Goal: Information Seeking & Learning: Learn about a topic

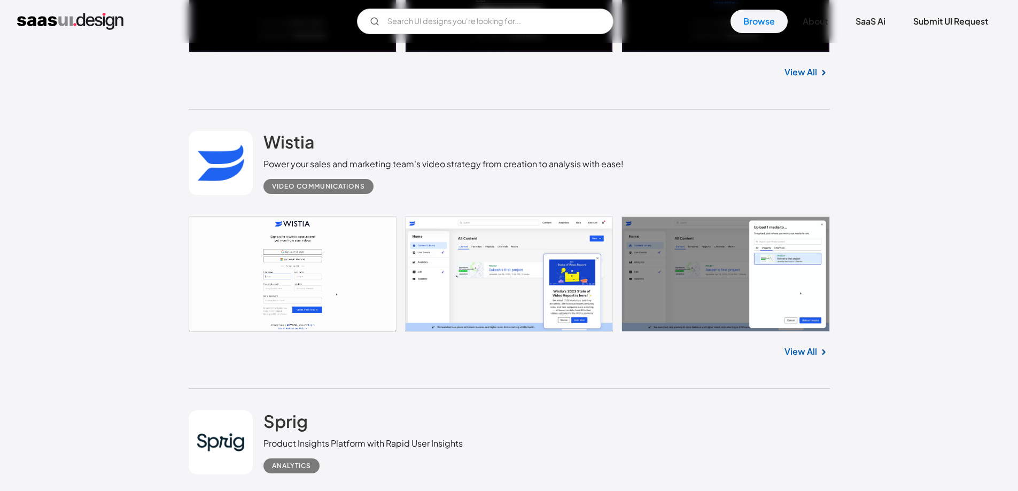
scroll to position [2190, 0]
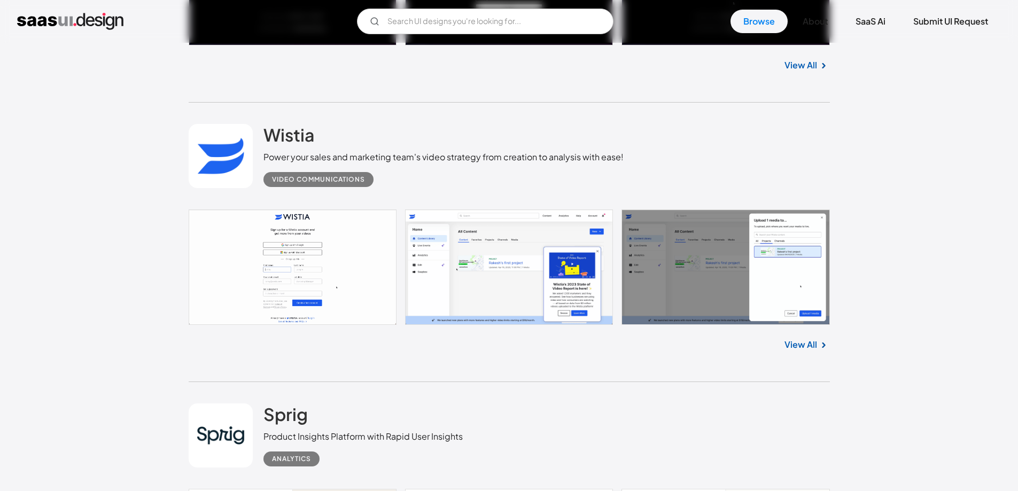
click at [513, 268] on link at bounding box center [509, 266] width 641 height 115
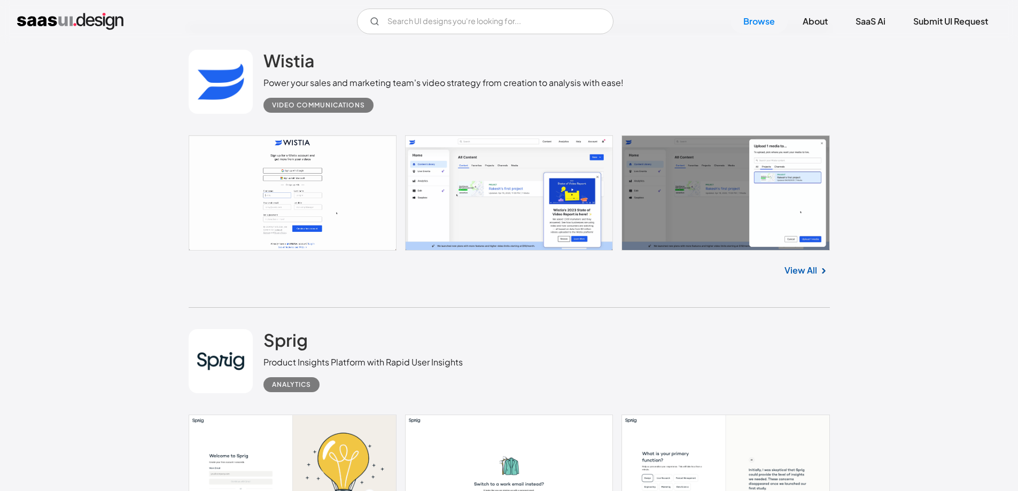
scroll to position [2510, 0]
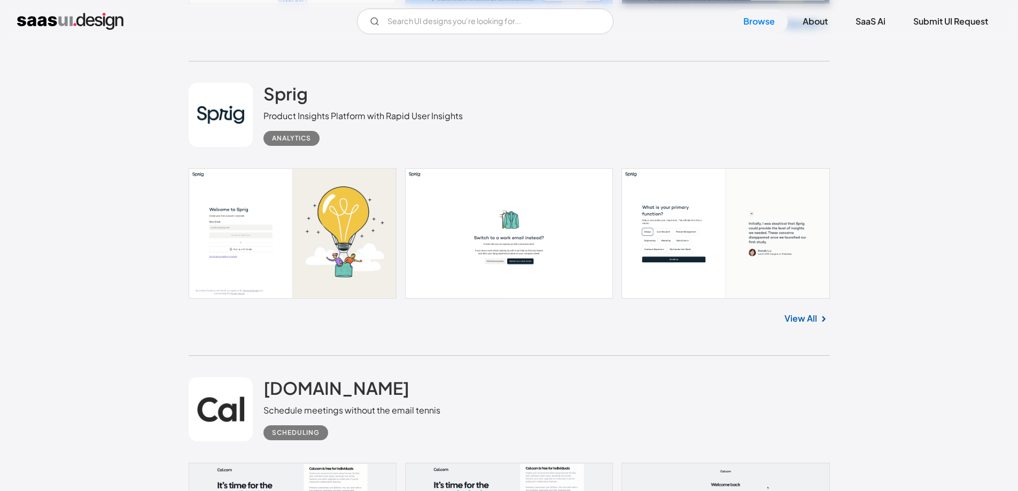
click at [354, 256] on link at bounding box center [509, 233] width 641 height 130
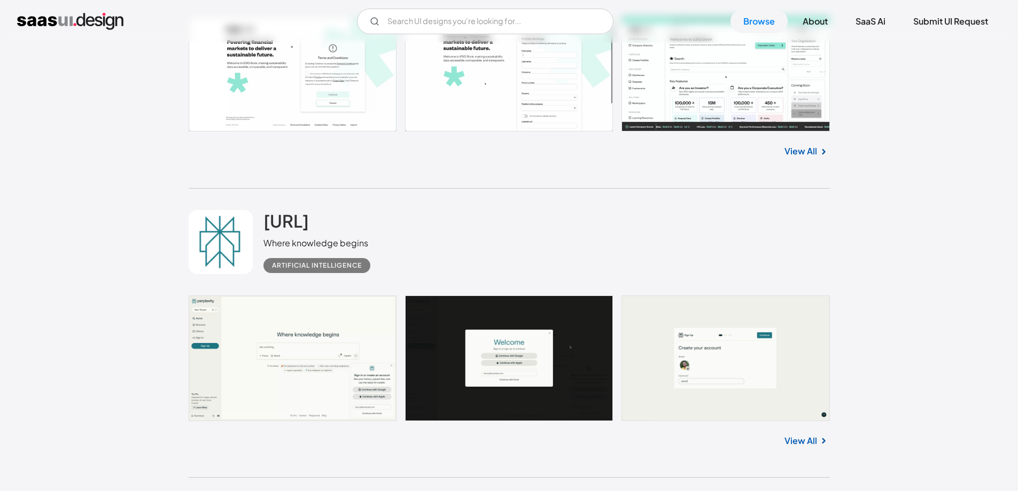
scroll to position [3632, 0]
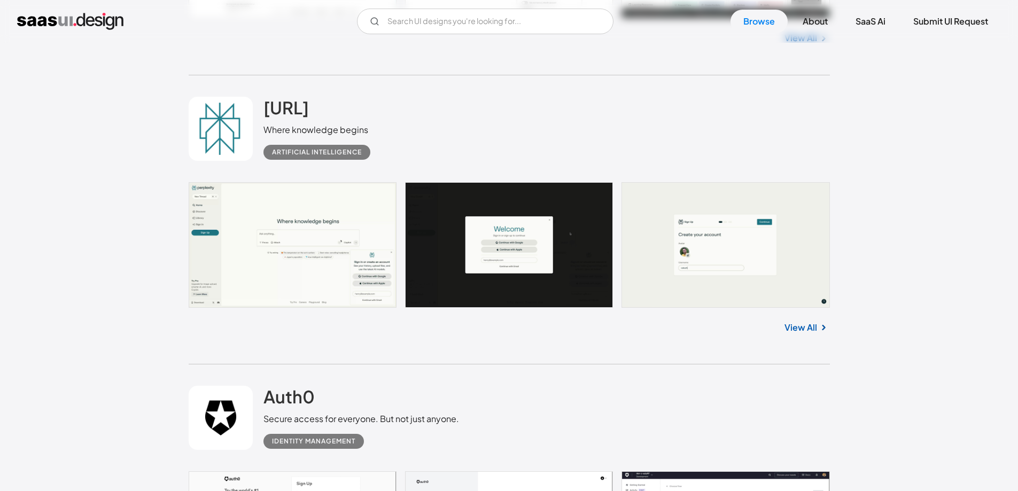
click at [345, 240] on link at bounding box center [509, 245] width 641 height 126
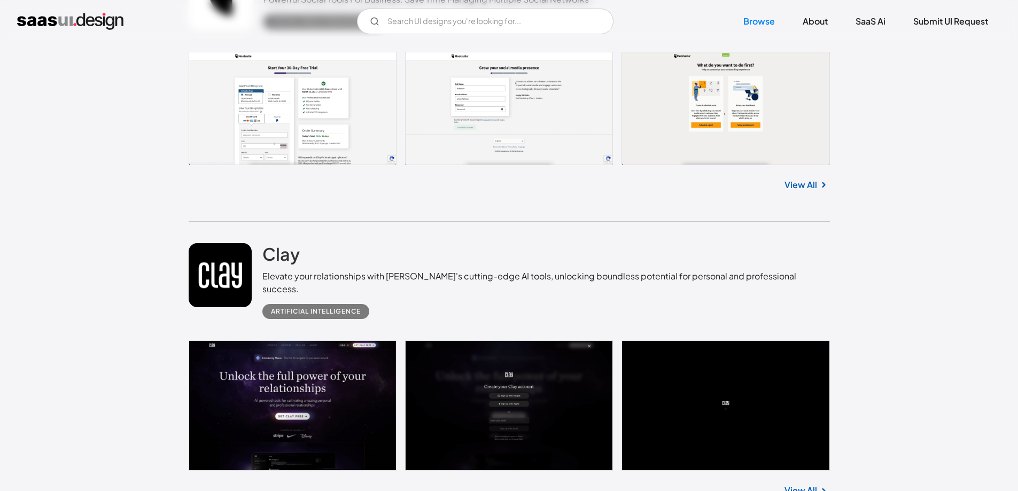
scroll to position [4967, 0]
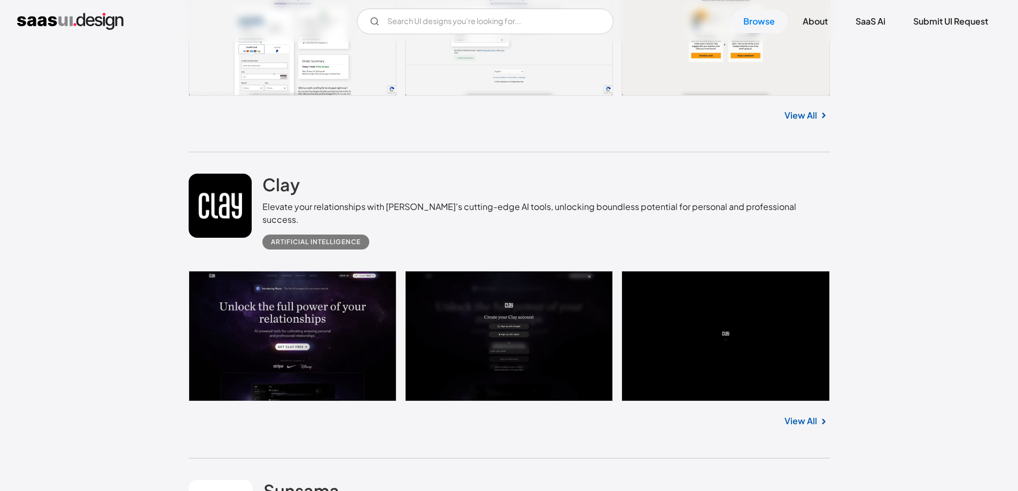
click at [252, 306] on link at bounding box center [509, 336] width 641 height 130
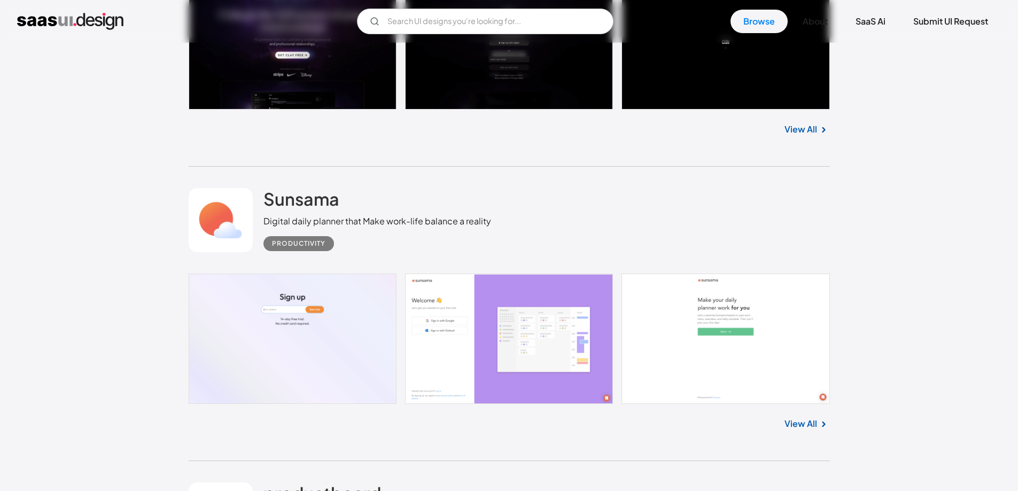
scroll to position [5395, 0]
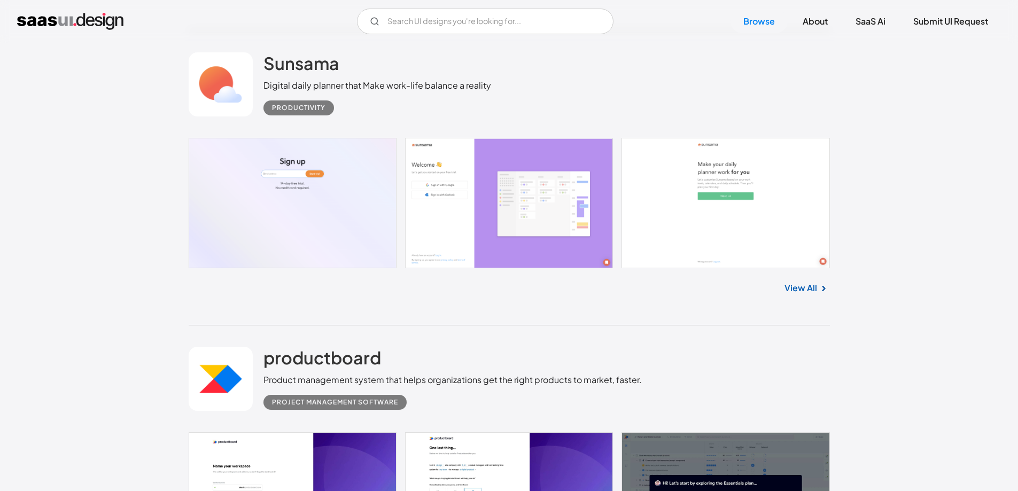
click at [806, 281] on link "View All" at bounding box center [800, 287] width 33 height 13
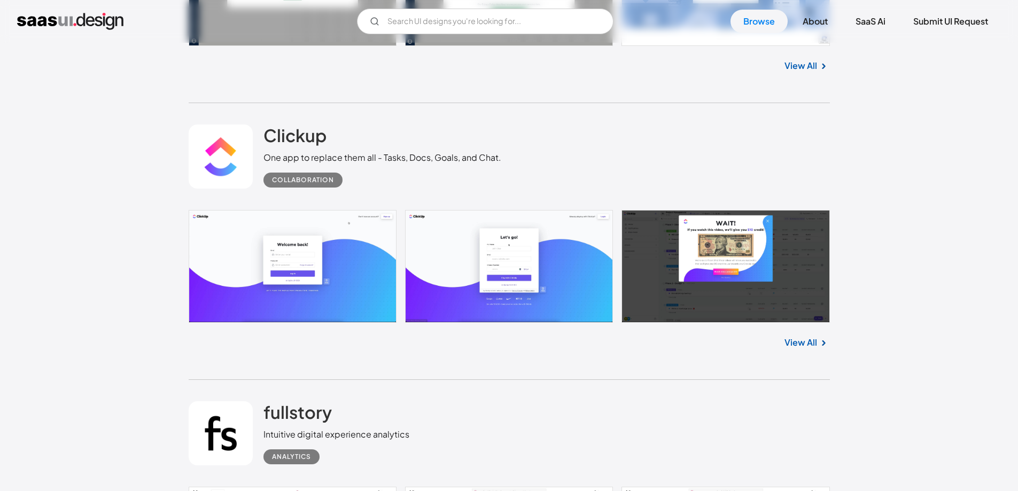
scroll to position [6249, 0]
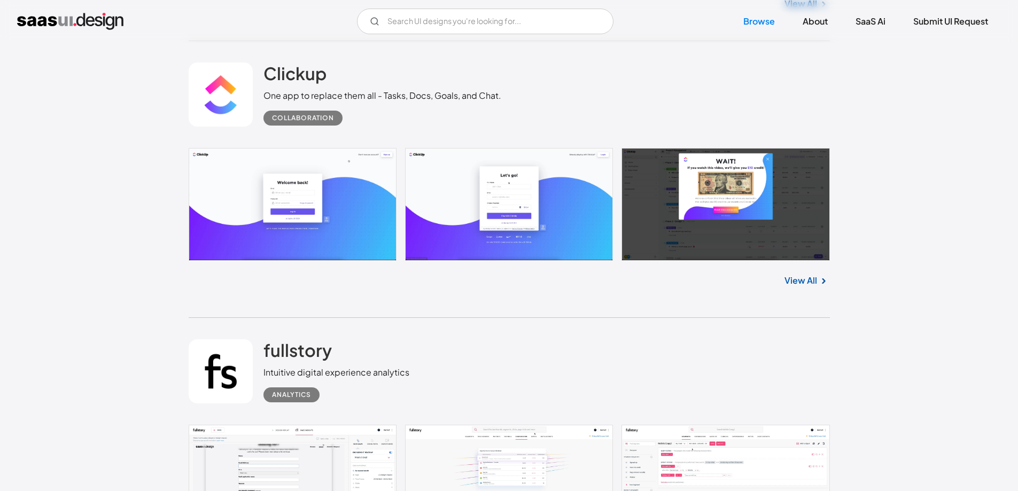
click at [385, 212] on link at bounding box center [509, 204] width 641 height 113
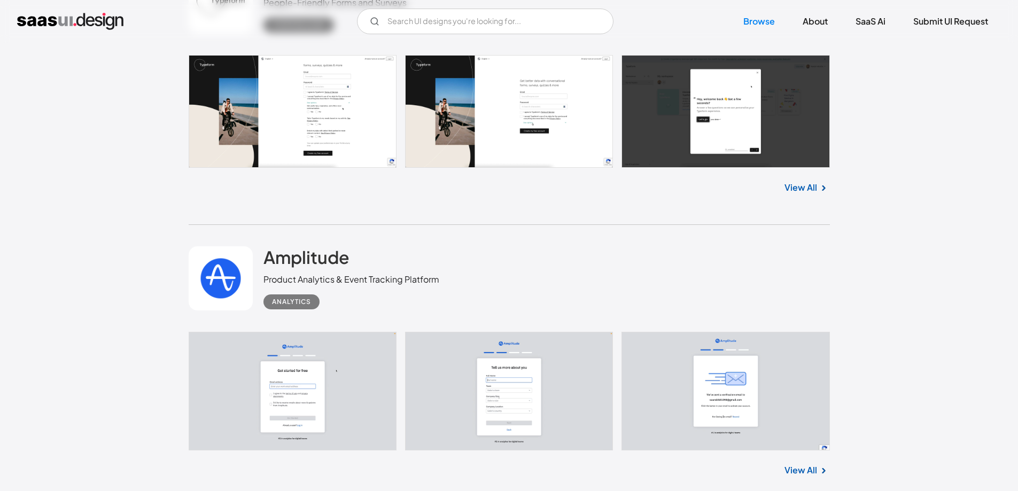
scroll to position [7852, 0]
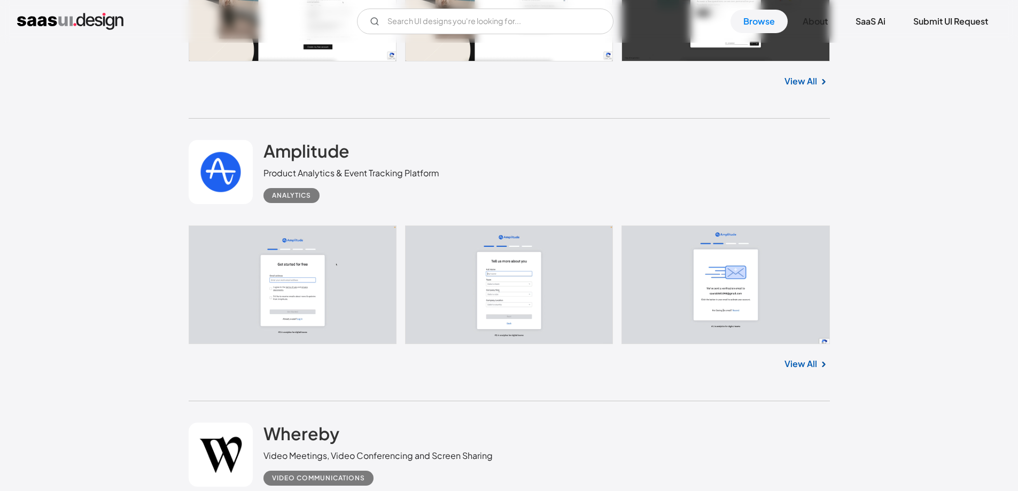
click at [797, 345] on div "View All" at bounding box center [509, 361] width 641 height 35
click at [800, 357] on link "View All" at bounding box center [800, 363] width 33 height 13
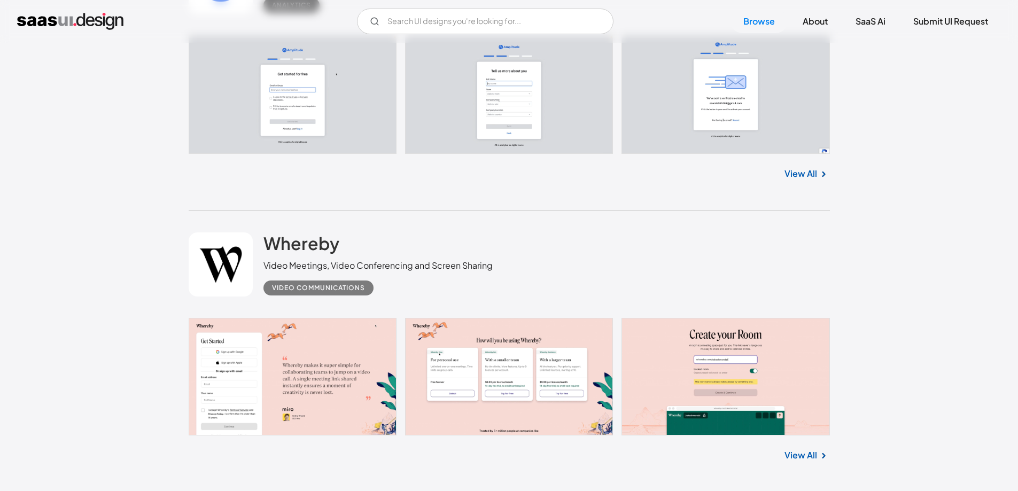
scroll to position [8065, 0]
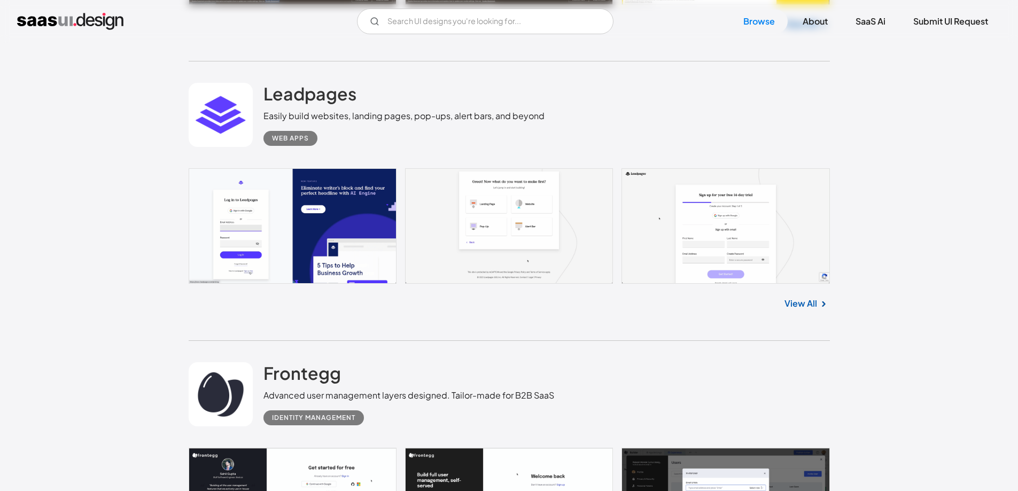
scroll to position [8760, 0]
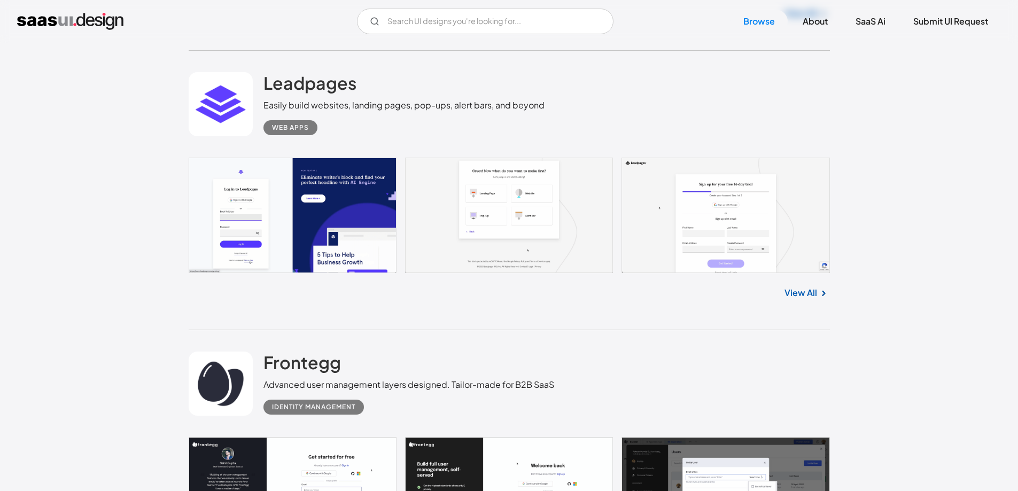
click at [788, 286] on link "View All" at bounding box center [800, 292] width 33 height 13
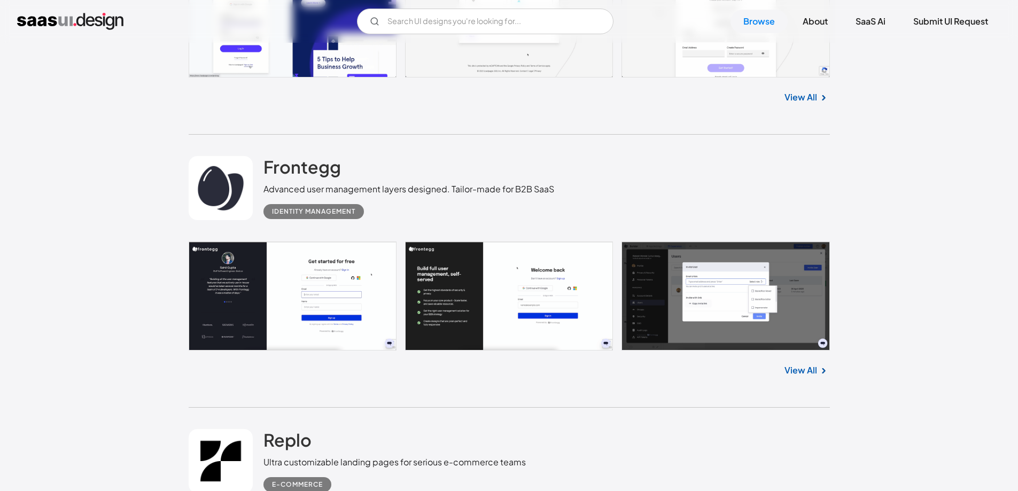
scroll to position [9027, 0]
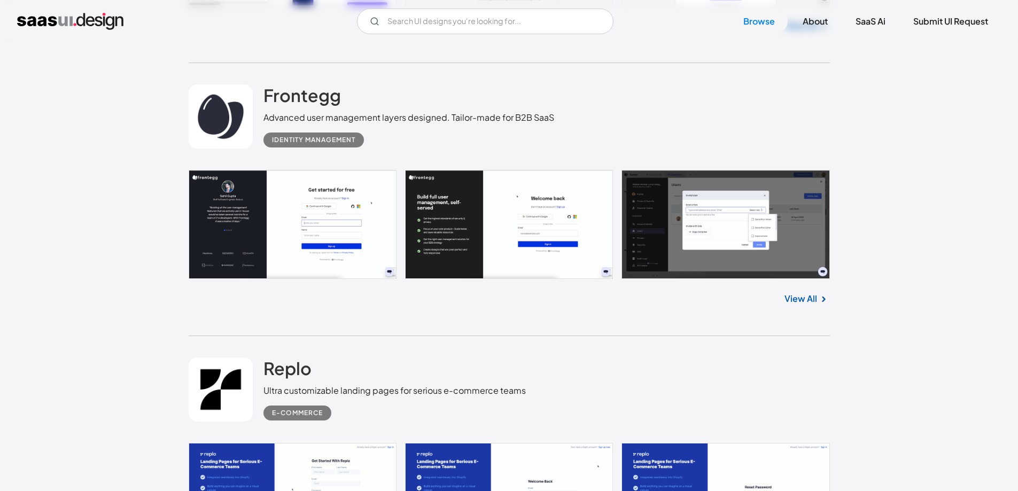
click at [812, 292] on link "View All" at bounding box center [800, 298] width 33 height 13
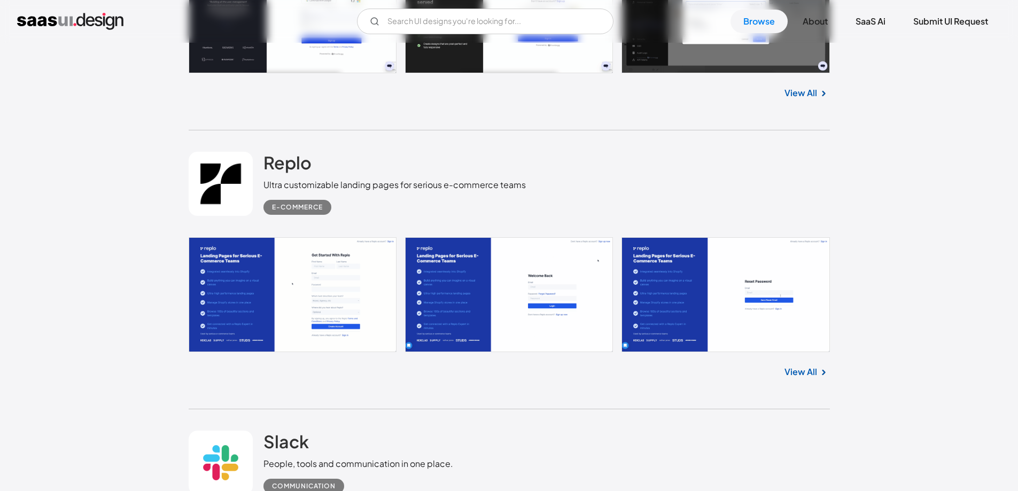
scroll to position [9240, 0]
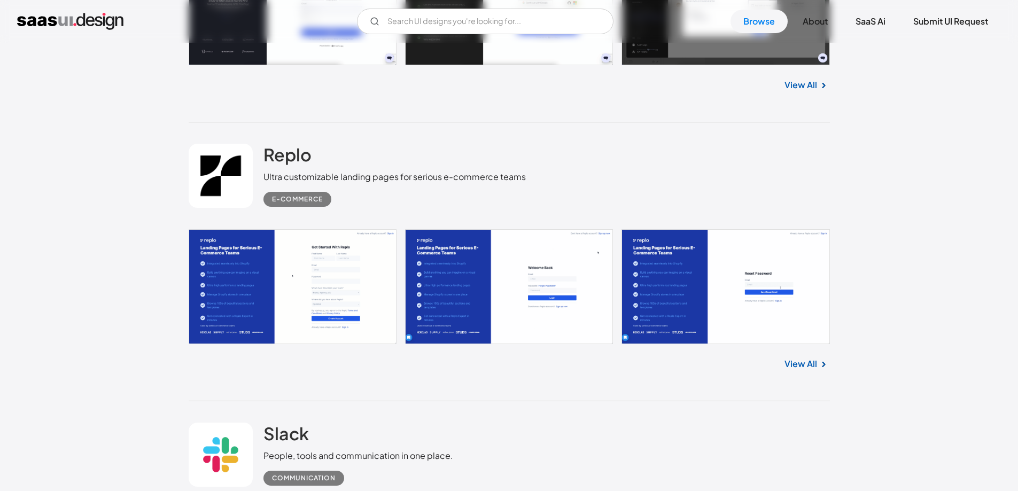
click at [805, 357] on link "View All" at bounding box center [800, 363] width 33 height 13
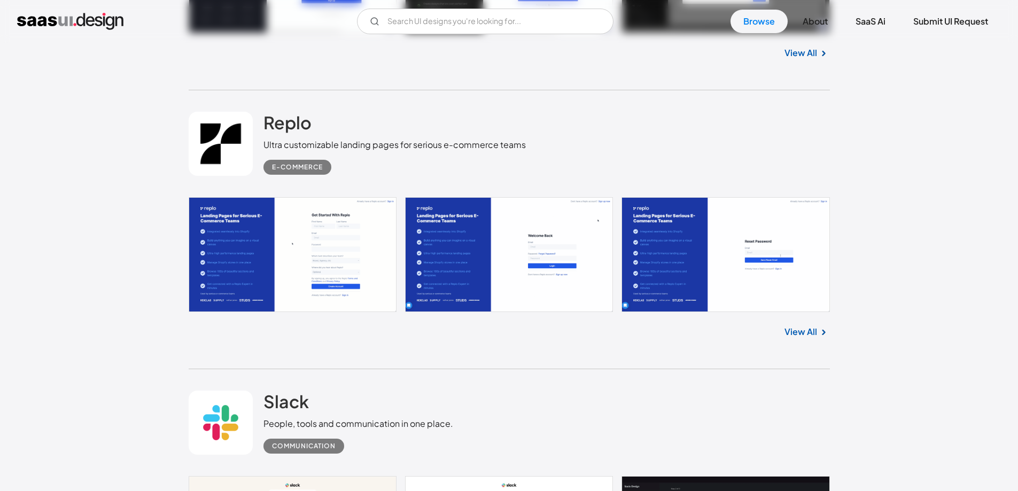
scroll to position [9507, 0]
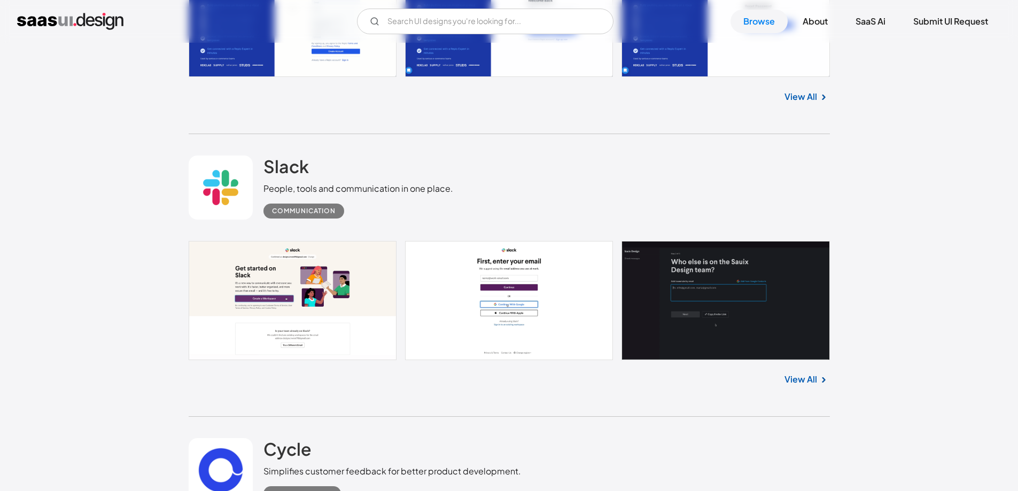
click at [813, 373] on link "View All" at bounding box center [800, 379] width 33 height 13
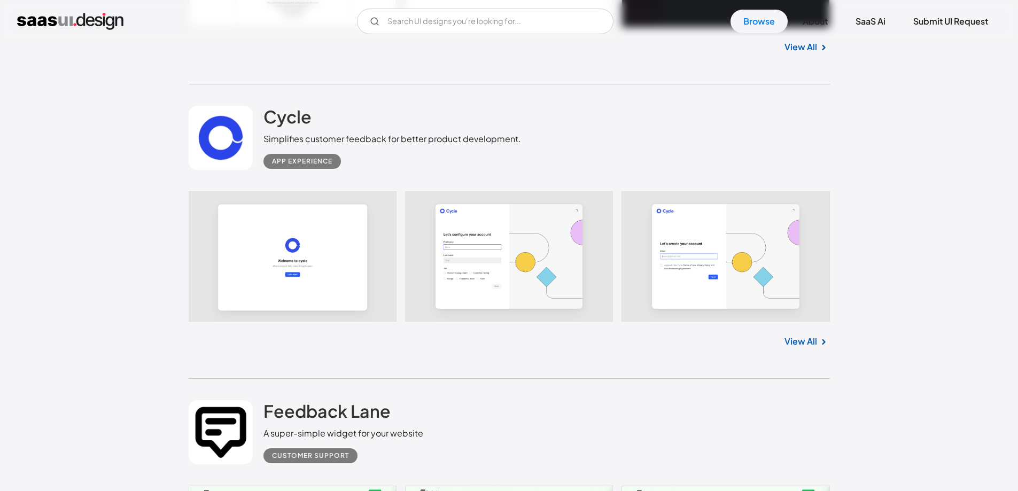
scroll to position [9881, 0]
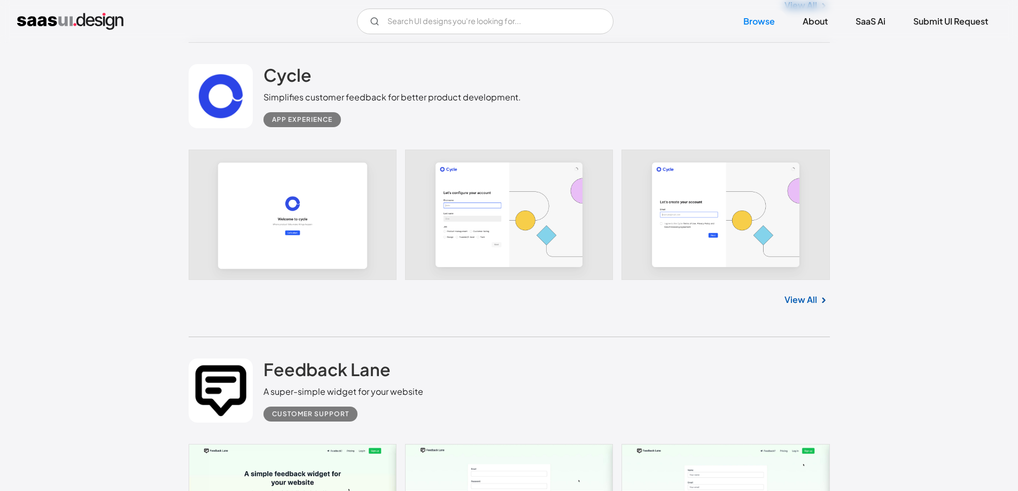
click at [811, 293] on link "View All" at bounding box center [800, 299] width 33 height 13
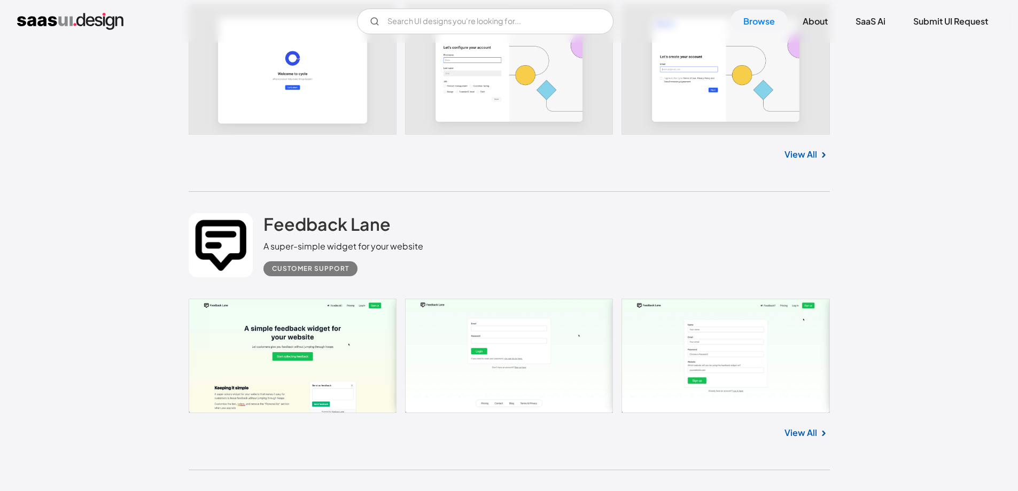
scroll to position [10148, 0]
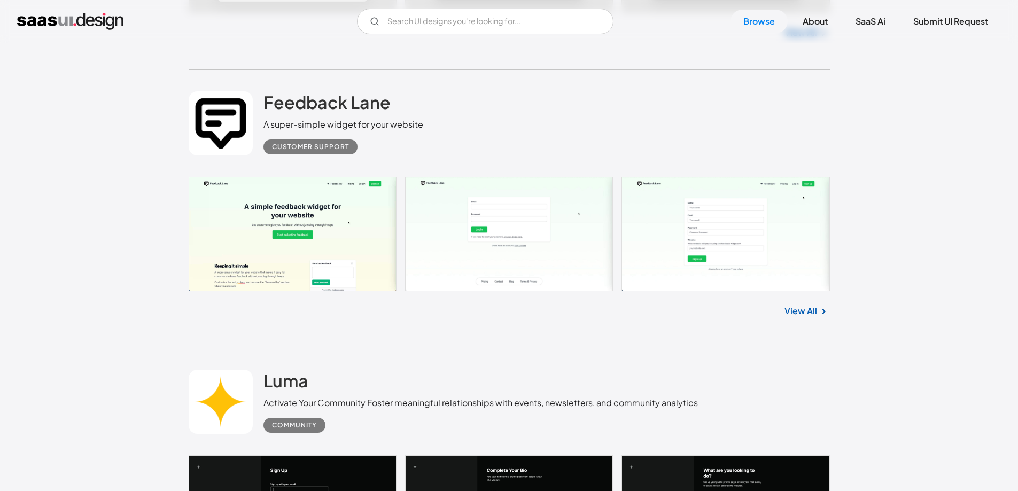
click at [809, 304] on link "View All" at bounding box center [800, 310] width 33 height 13
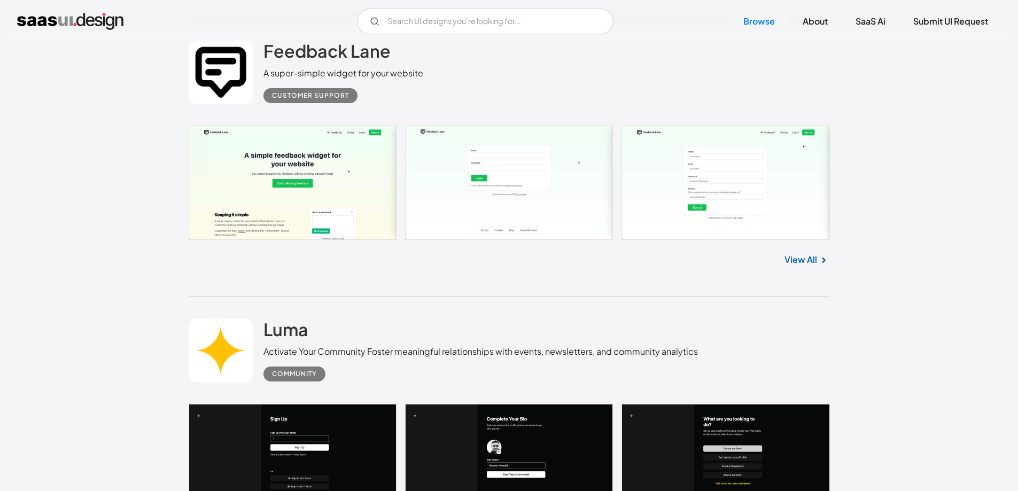
scroll to position [10415, 0]
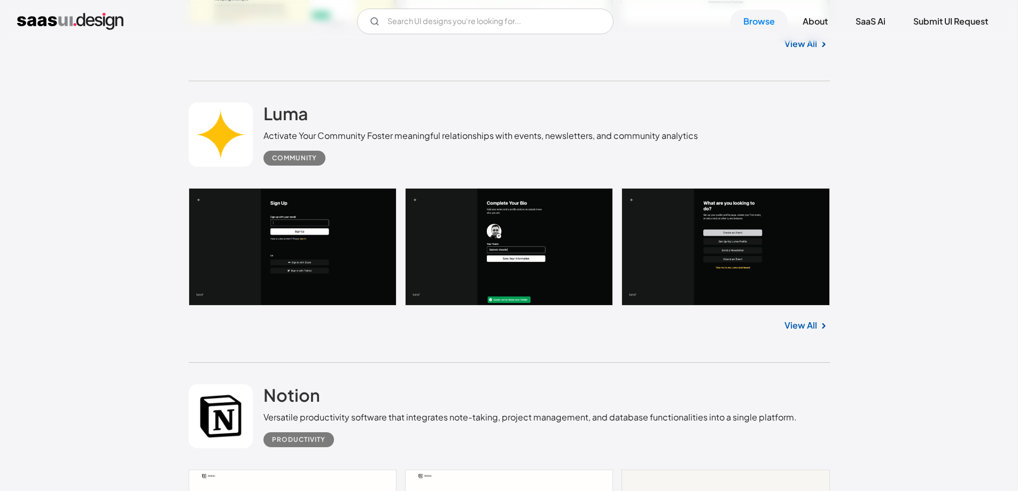
click at [800, 319] on link "View All" at bounding box center [800, 325] width 33 height 13
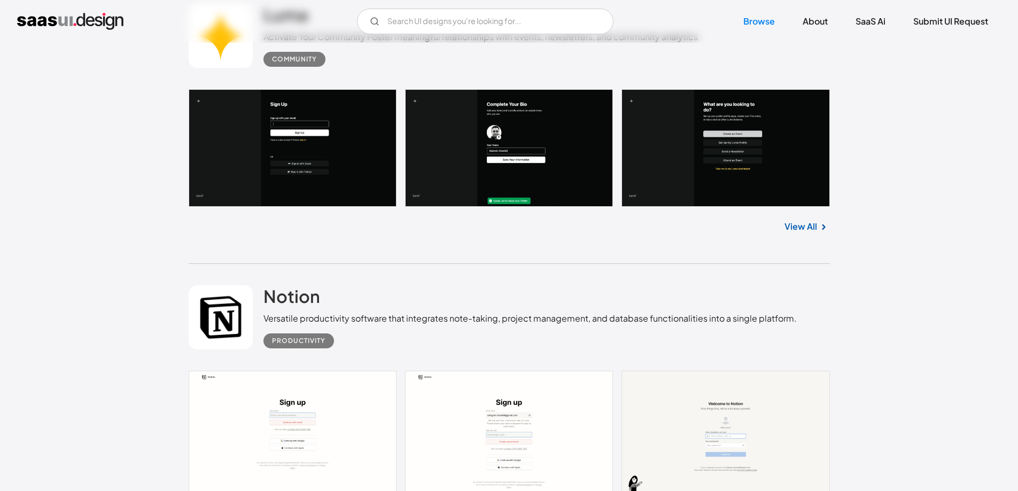
scroll to position [10469, 0]
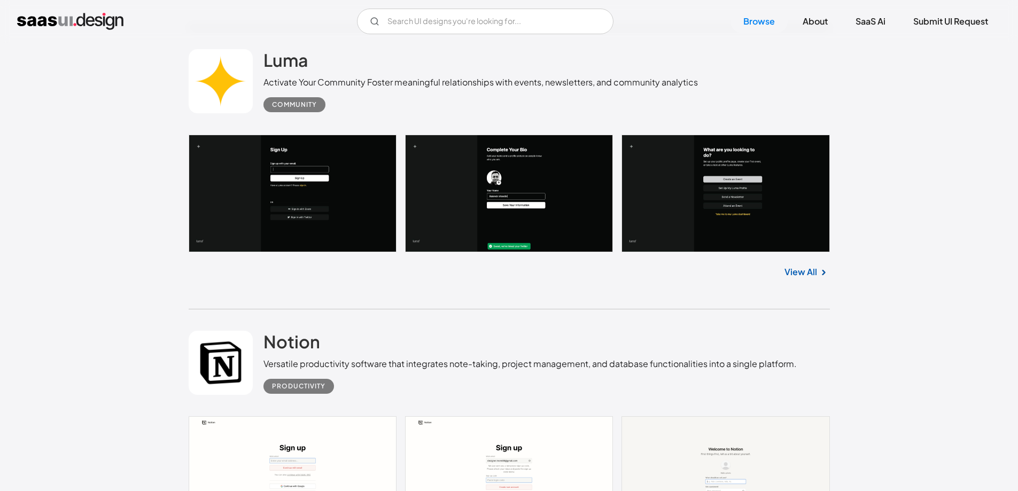
click at [810, 265] on link "View All" at bounding box center [800, 271] width 33 height 13
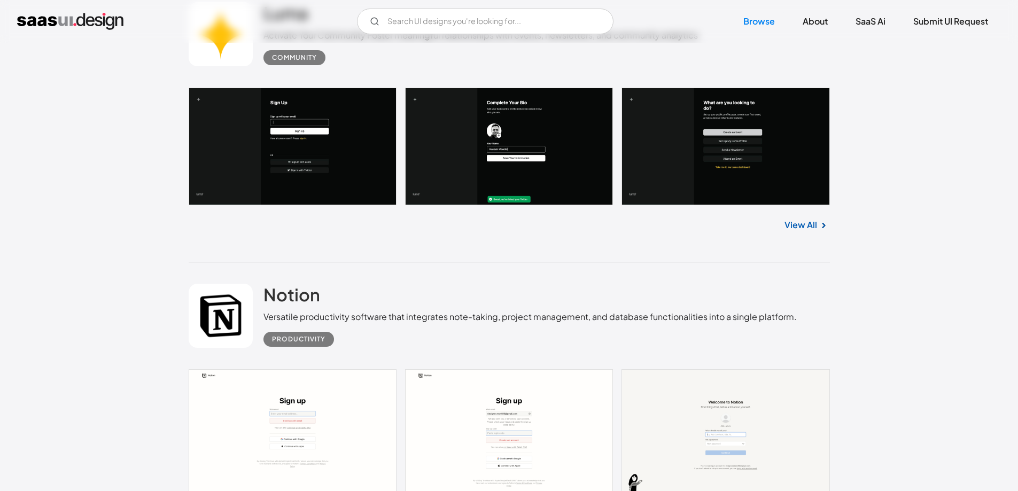
scroll to position [10736, 0]
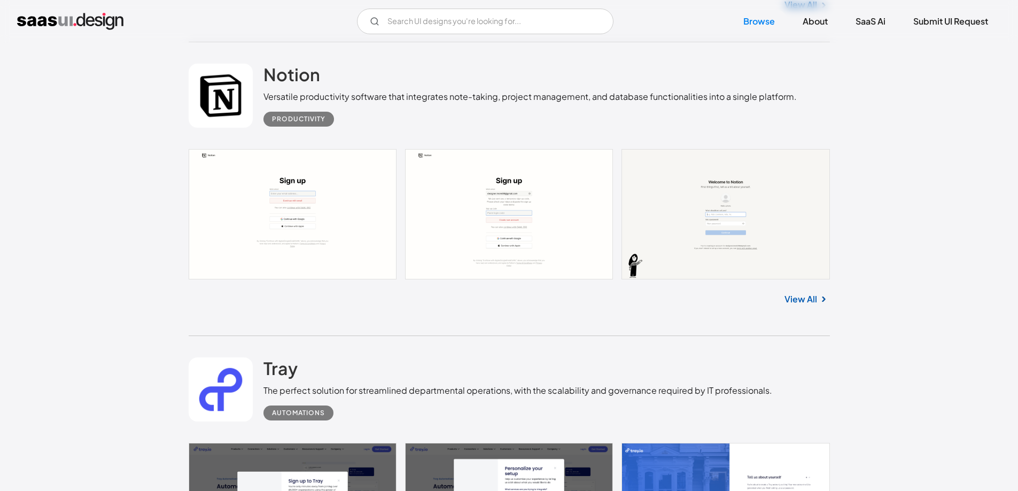
click at [815, 293] on link "View All" at bounding box center [800, 299] width 33 height 13
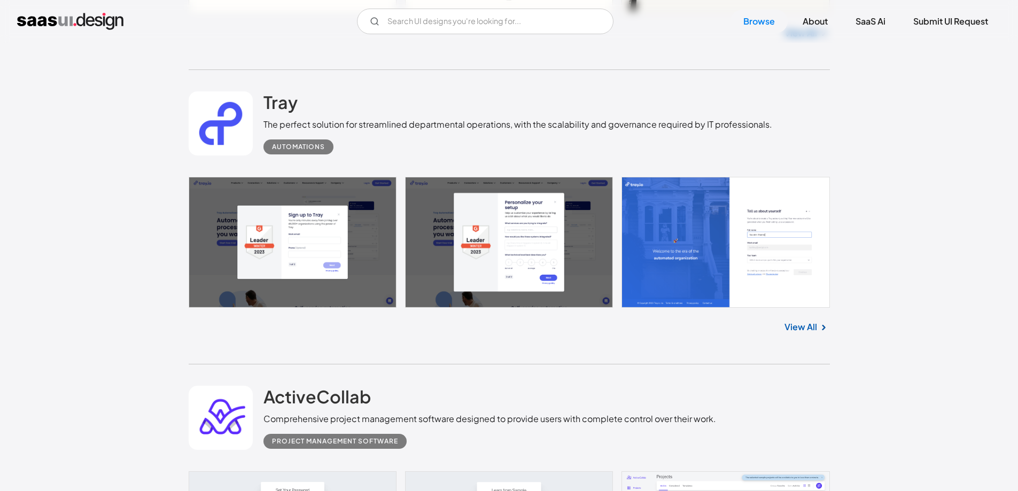
scroll to position [11003, 0]
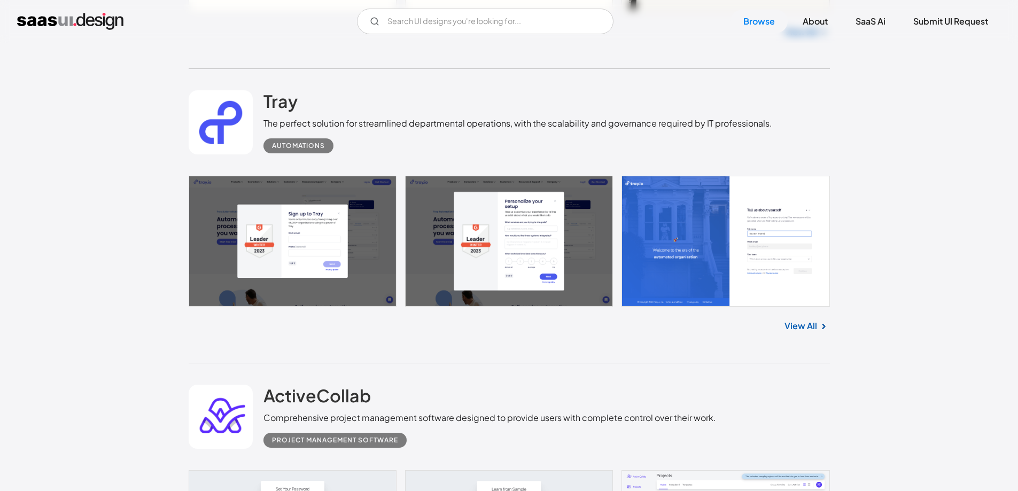
click at [803, 319] on link "View All" at bounding box center [800, 325] width 33 height 13
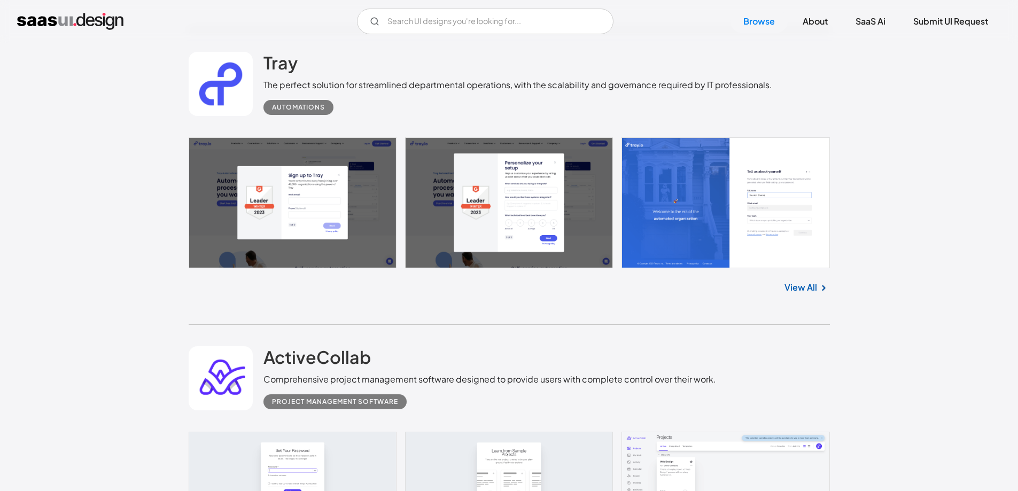
scroll to position [11270, 0]
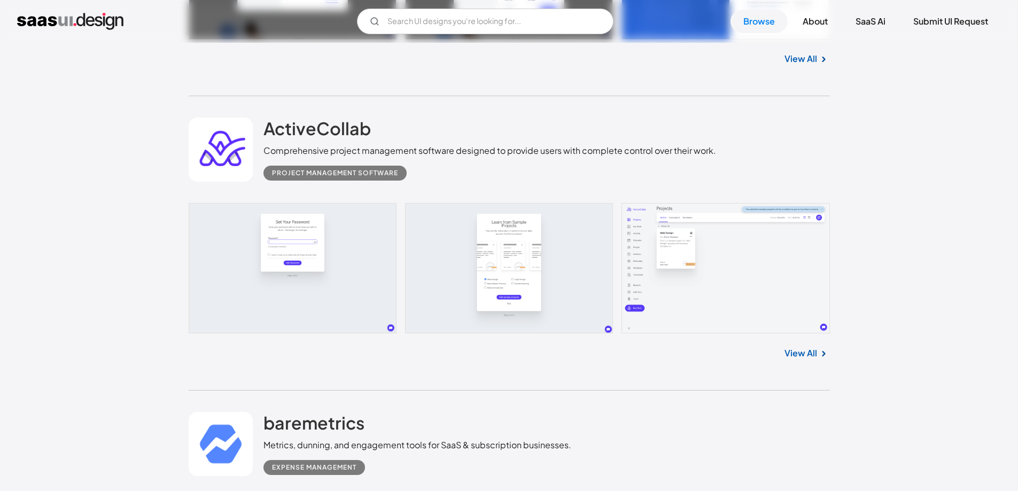
click at [814, 347] on link "View All" at bounding box center [800, 353] width 33 height 13
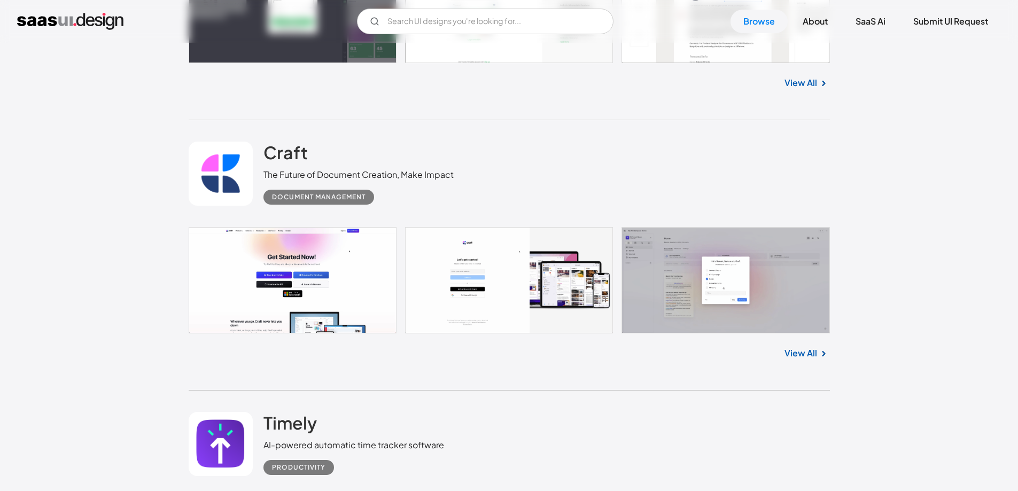
scroll to position [12392, 0]
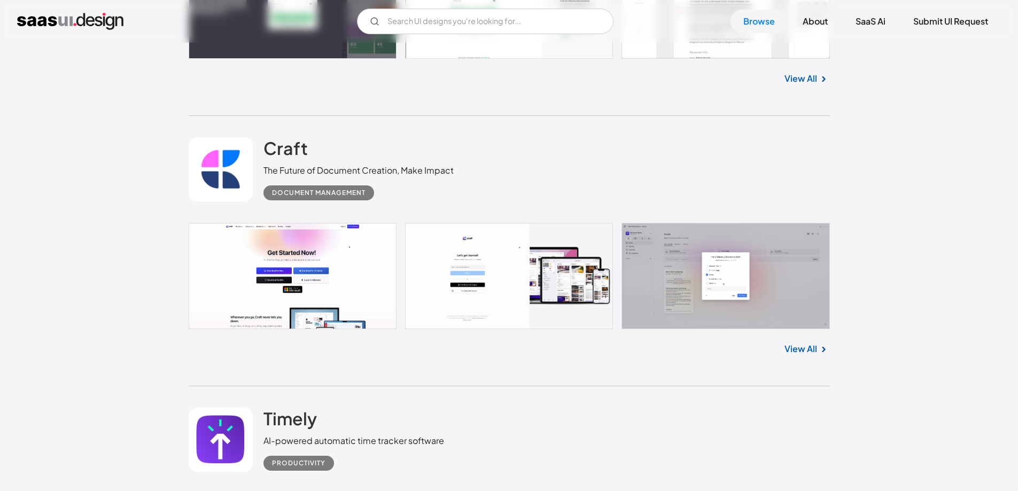
click at [817, 343] on img at bounding box center [823, 349] width 13 height 13
click at [797, 342] on link "View All" at bounding box center [800, 348] width 33 height 13
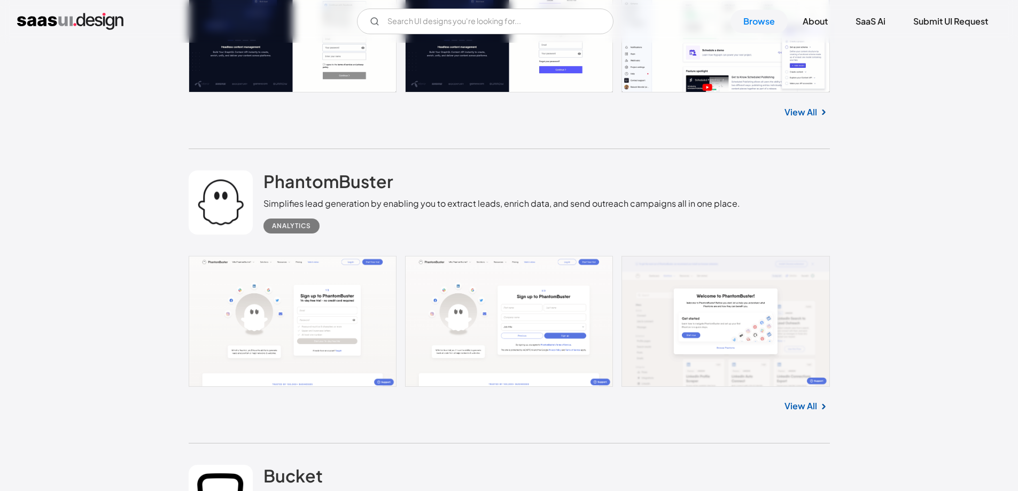
scroll to position [13193, 0]
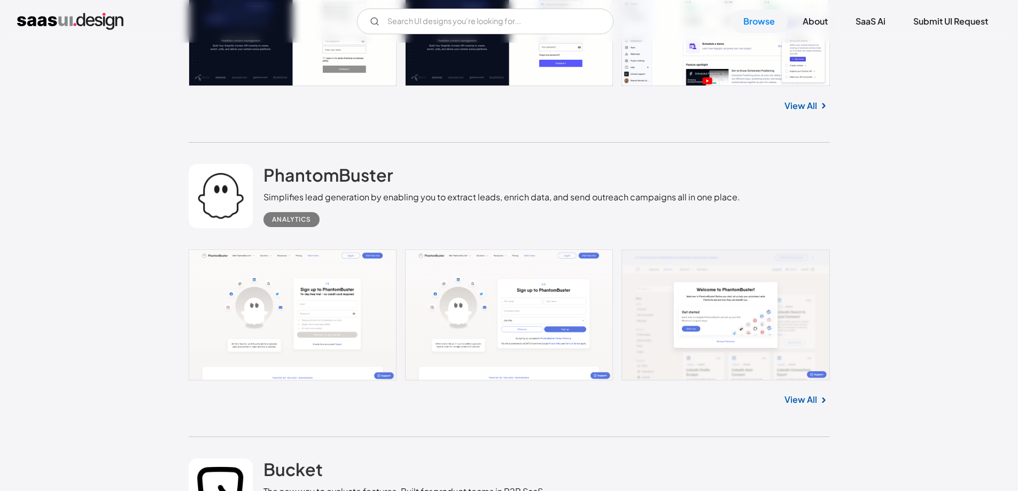
click at [795, 393] on link "View All" at bounding box center [800, 399] width 33 height 13
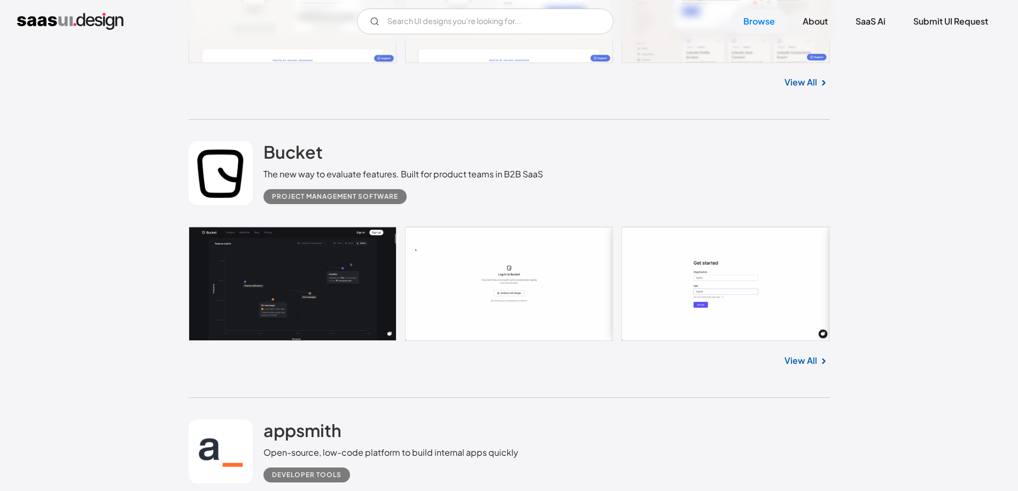
scroll to position [13513, 0]
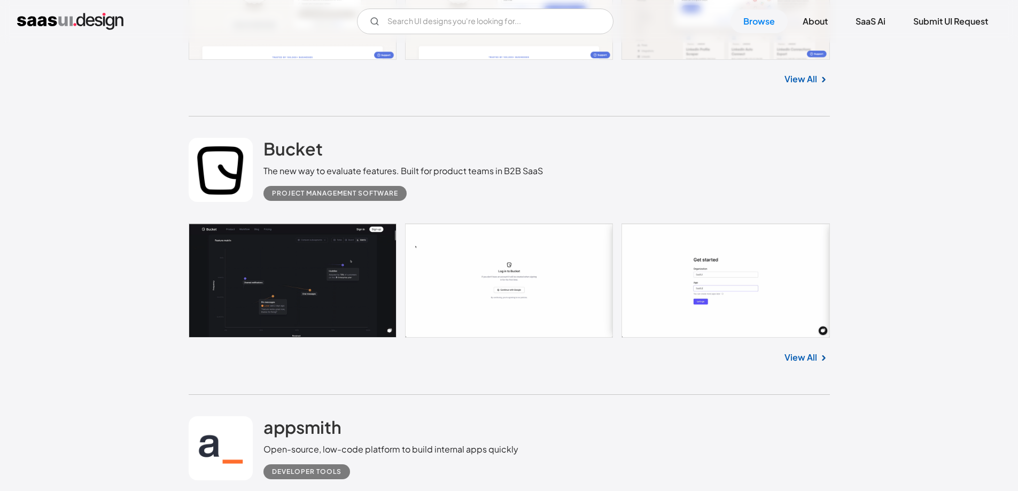
click at [793, 351] on link "View All" at bounding box center [800, 357] width 33 height 13
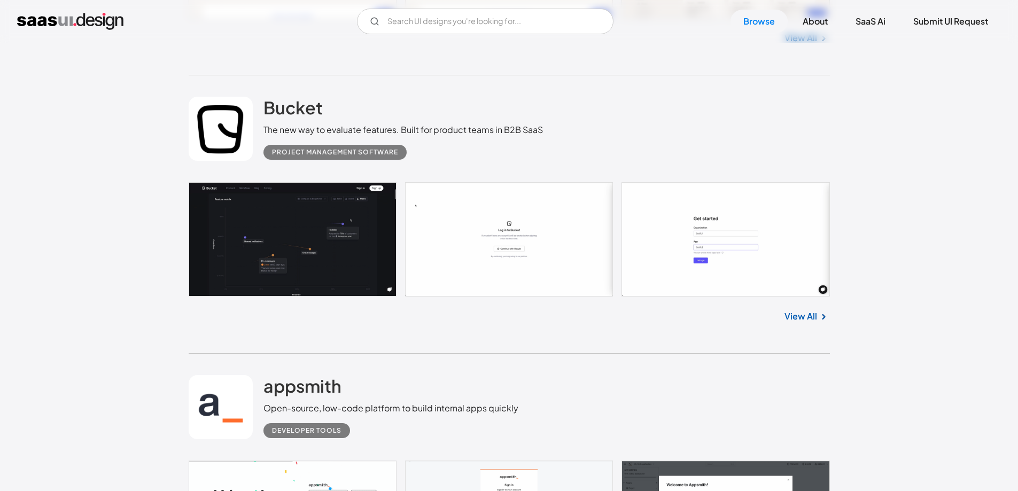
scroll to position [13780, 0]
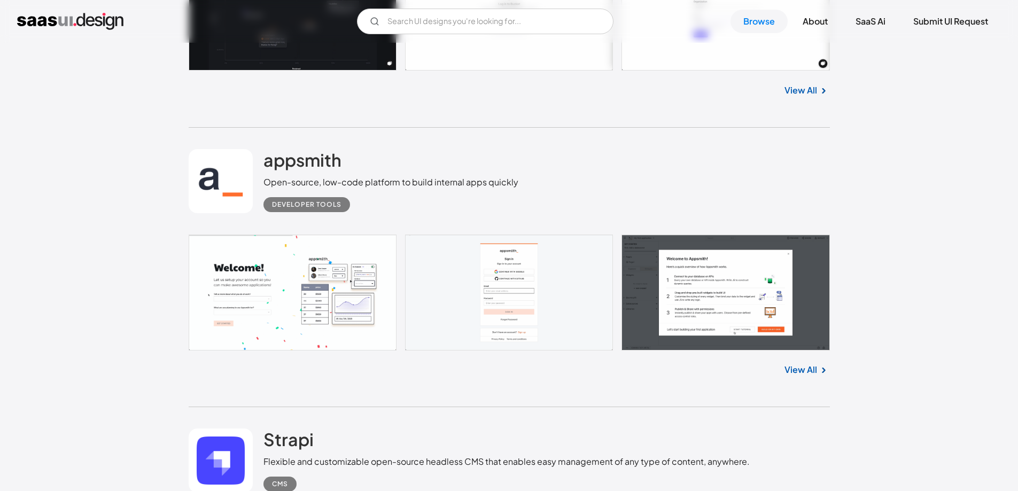
click at [803, 363] on link "View All" at bounding box center [800, 369] width 33 height 13
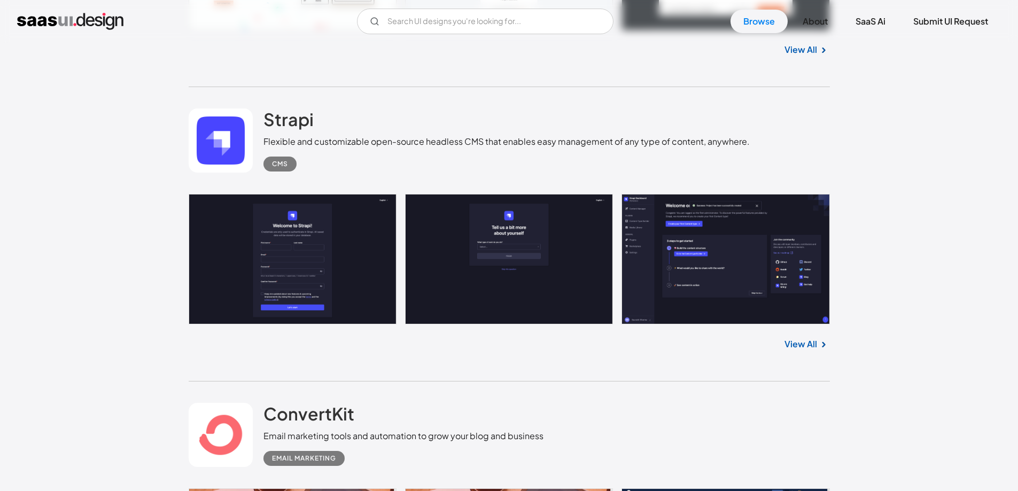
scroll to position [14101, 0]
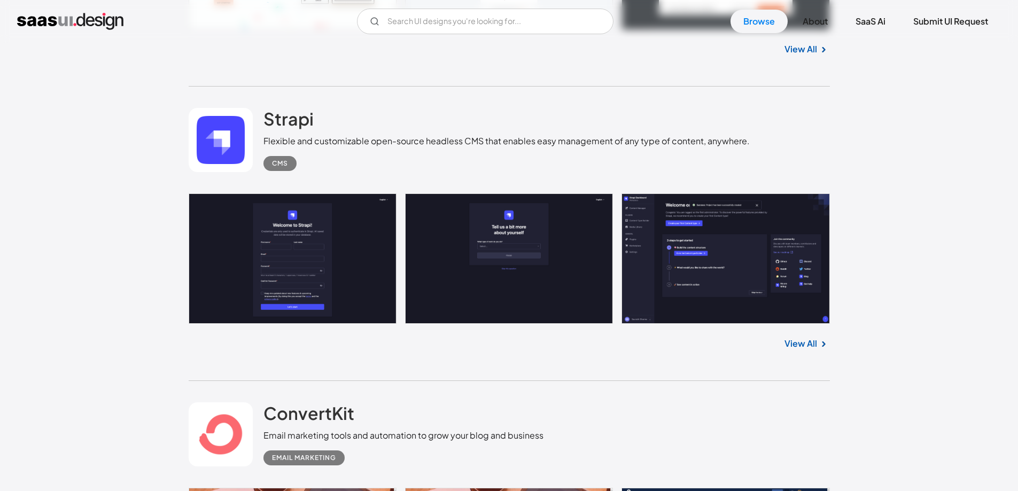
click at [789, 337] on link "View All" at bounding box center [800, 343] width 33 height 13
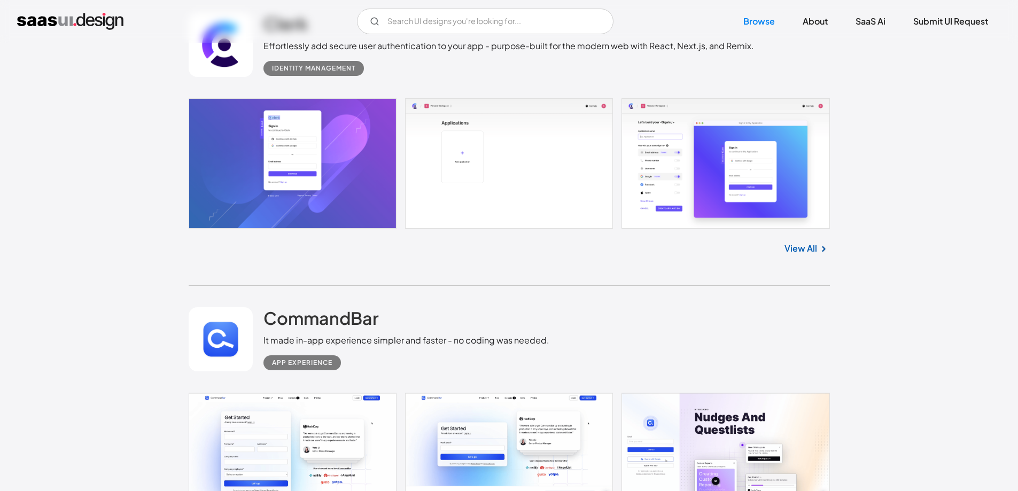
scroll to position [14742, 0]
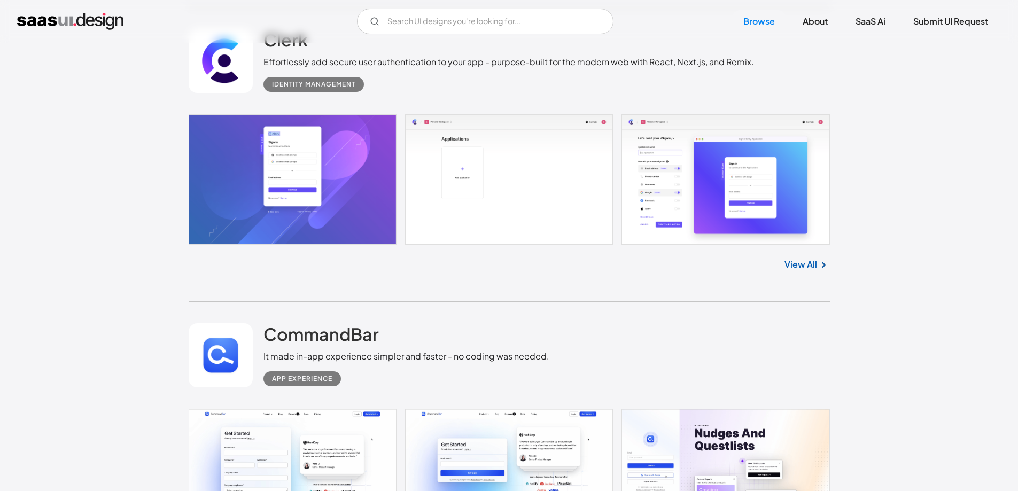
click at [800, 258] on link "View All" at bounding box center [800, 264] width 33 height 13
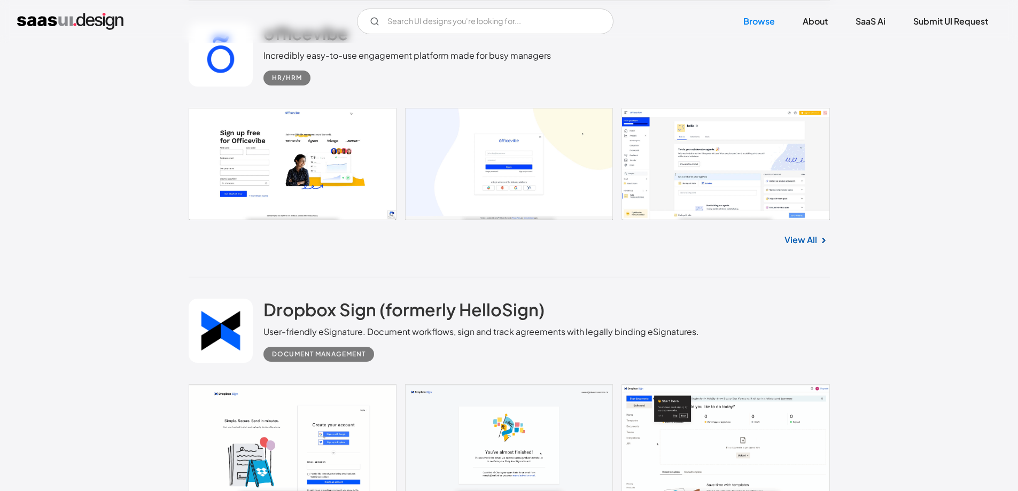
scroll to position [19870, 0]
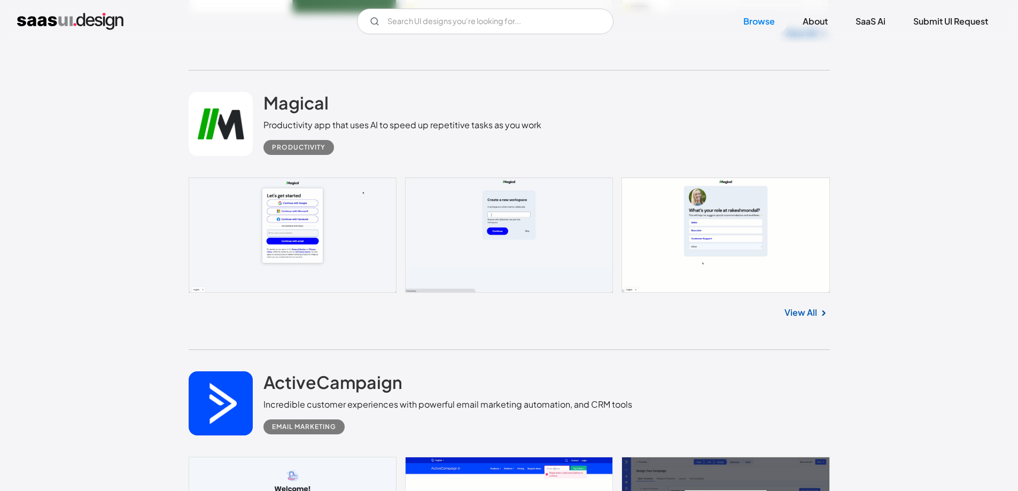
scroll to position [24677, 0]
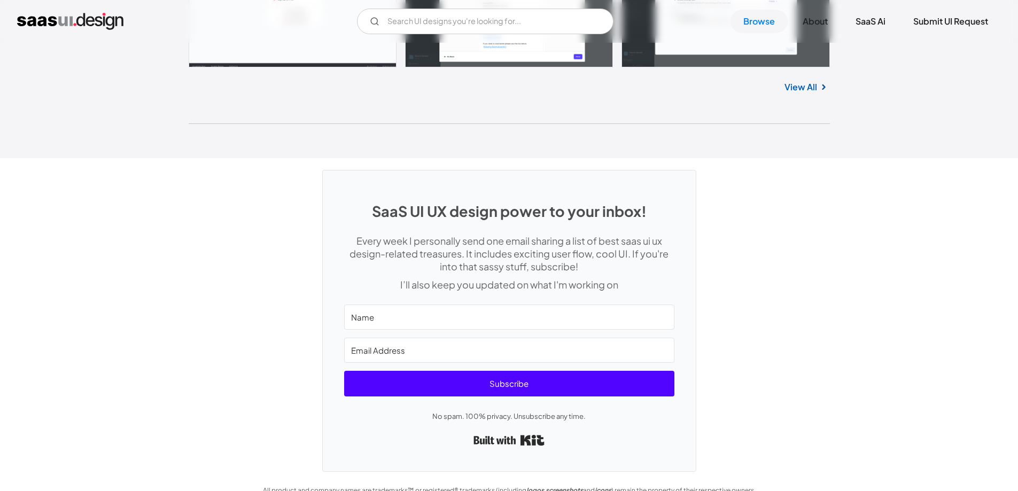
scroll to position [28514, 0]
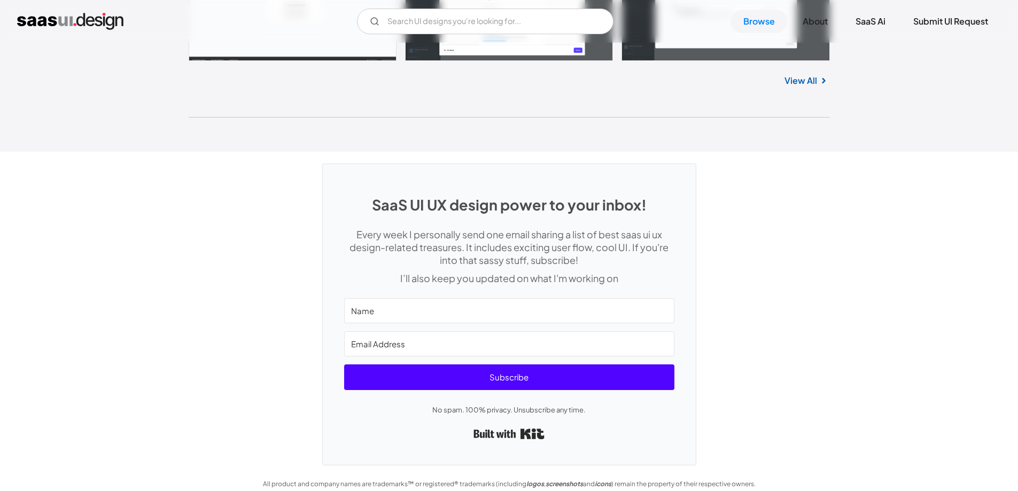
drag, startPoint x: 405, startPoint y: 191, endPoint x: 397, endPoint y: 187, distance: 8.4
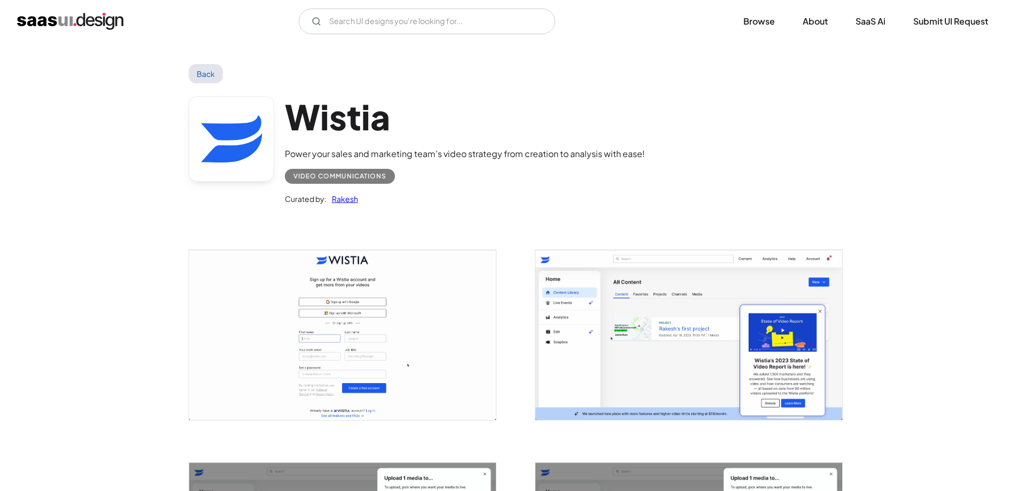
click at [651, 299] on img "open lightbox" at bounding box center [688, 334] width 307 height 169
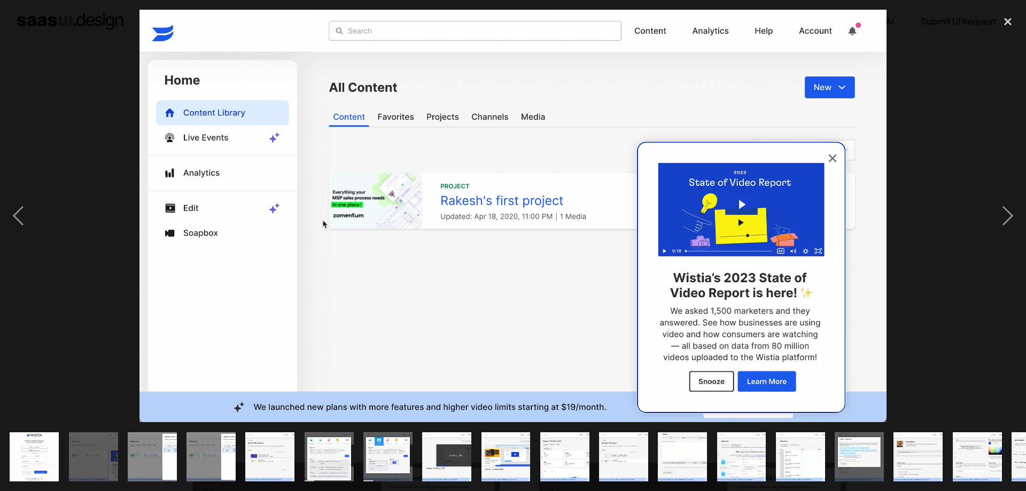
click at [941, 261] on div at bounding box center [513, 216] width 1026 height 412
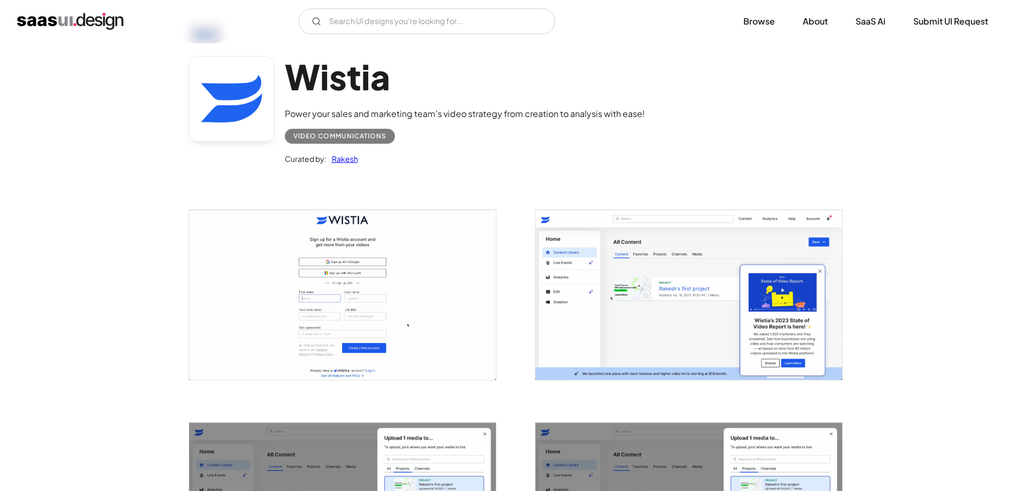
scroll to position [374, 0]
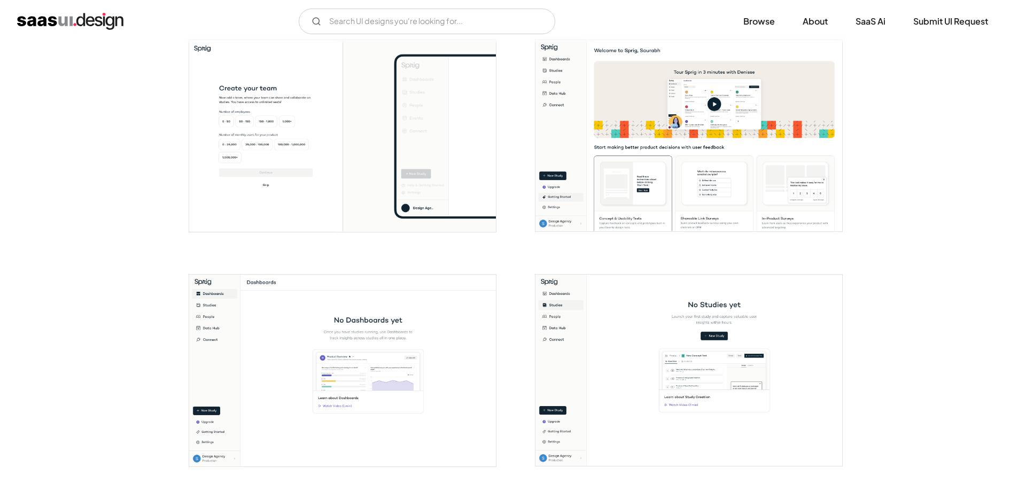
scroll to position [694, 0]
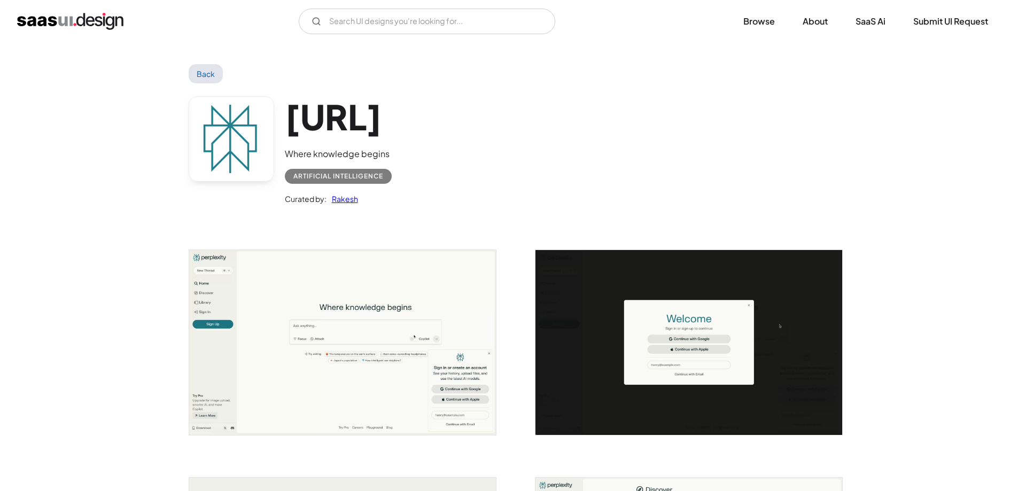
drag, startPoint x: 740, startPoint y: 328, endPoint x: 584, endPoint y: 119, distance: 261.1
drag, startPoint x: 81, startPoint y: 340, endPoint x: 95, endPoint y: 322, distance: 22.9
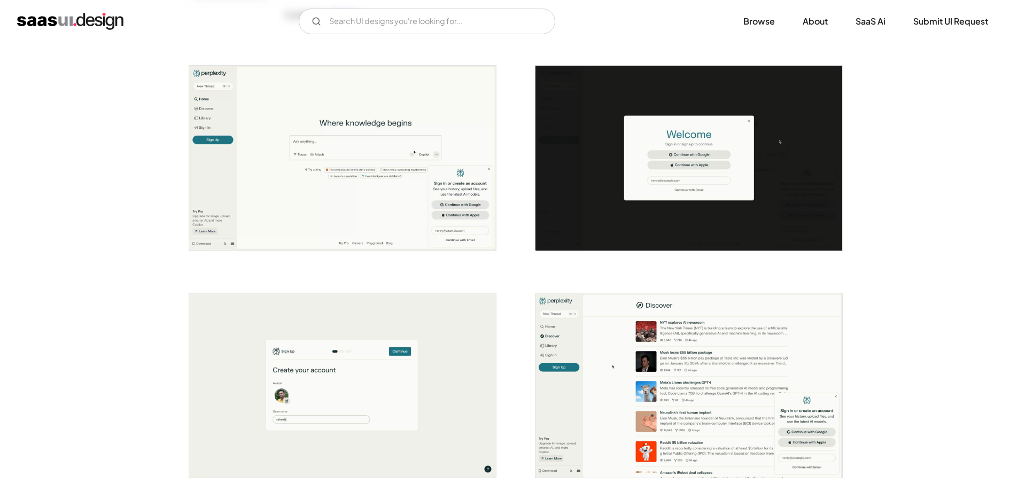
scroll to position [160, 0]
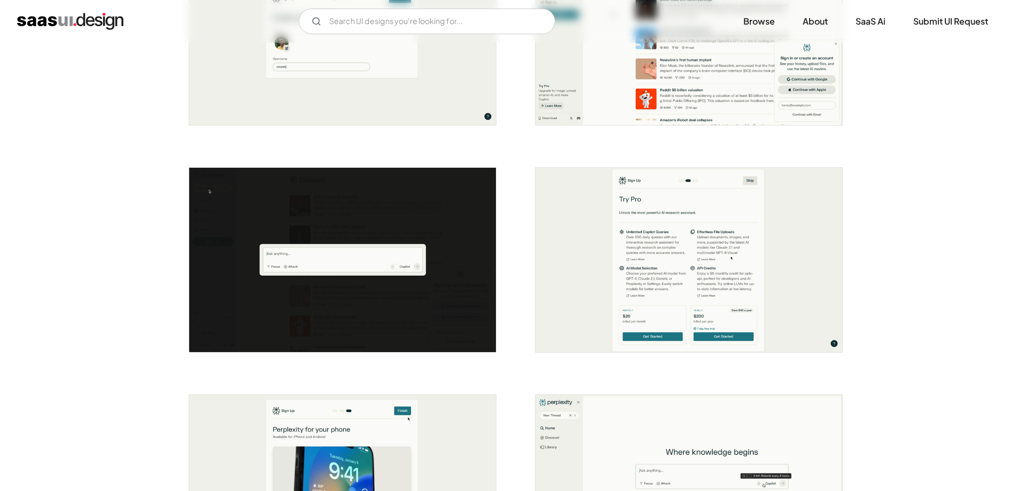
scroll to position [588, 0]
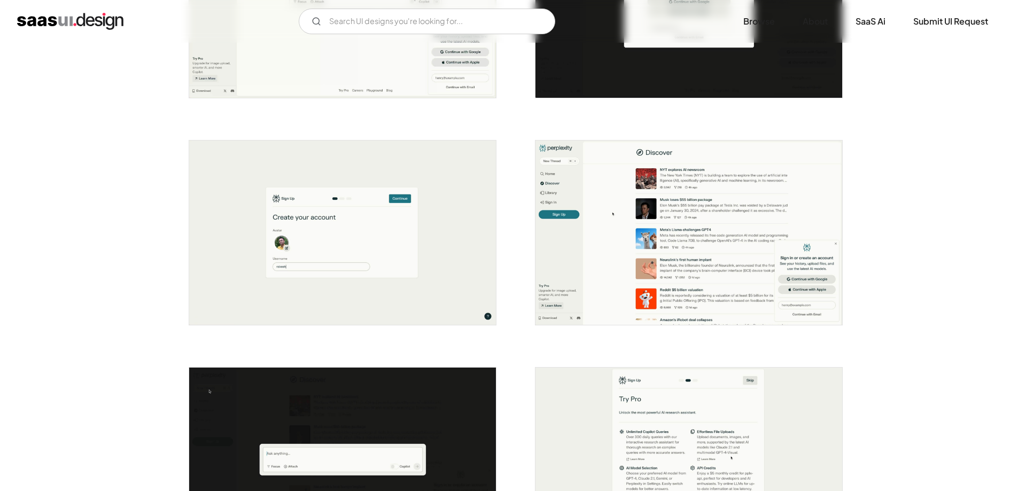
scroll to position [160, 0]
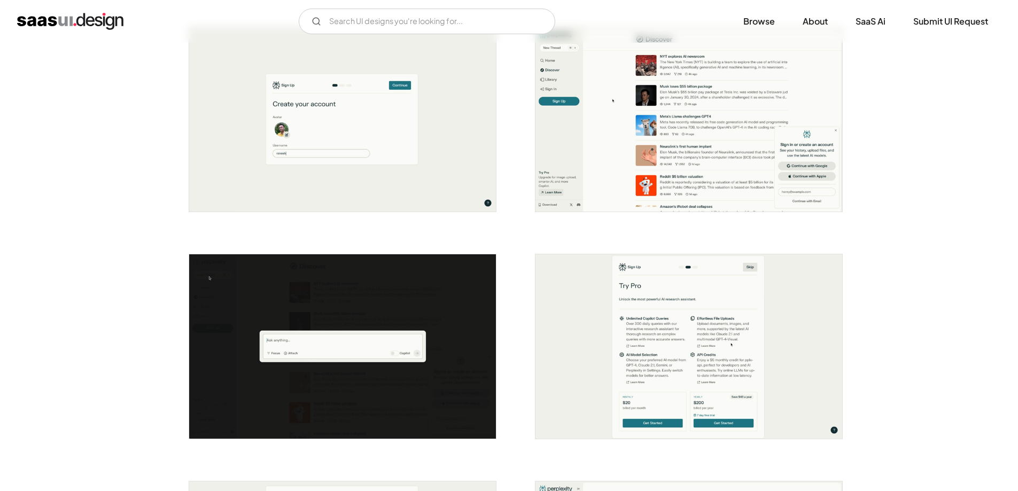
scroll to position [534, 0]
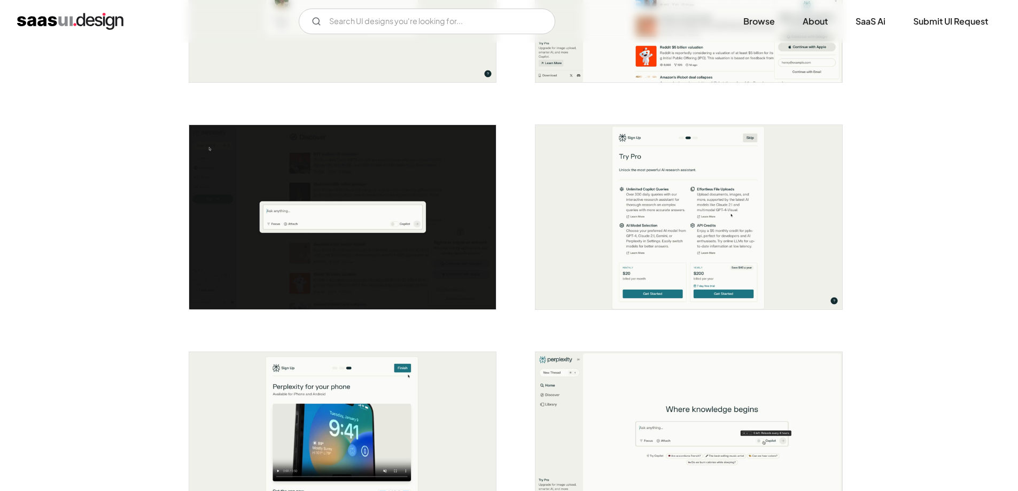
scroll to position [801, 0]
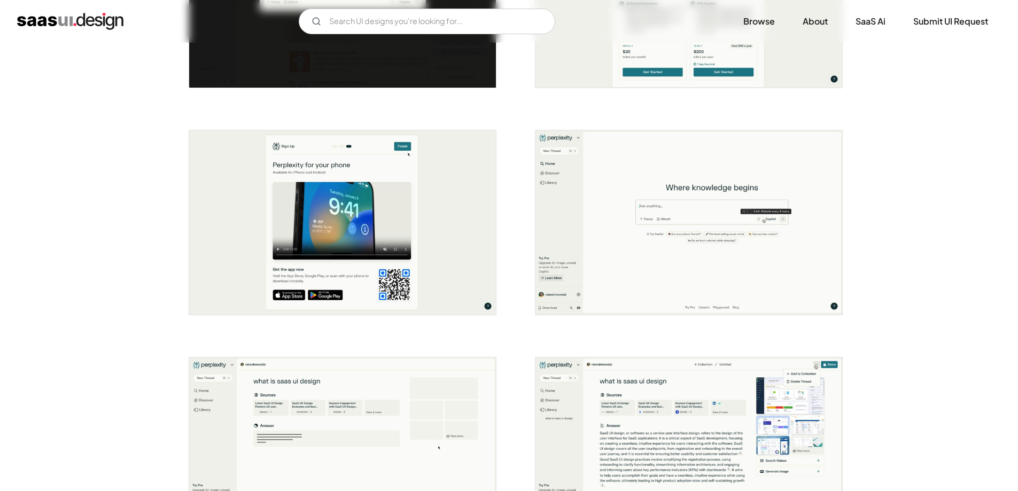
click at [78, 273] on div "Back Perplexity.ai Where knowledge begins Artificial Intelligence Curated by: R…" at bounding box center [509, 364] width 1018 height 2245
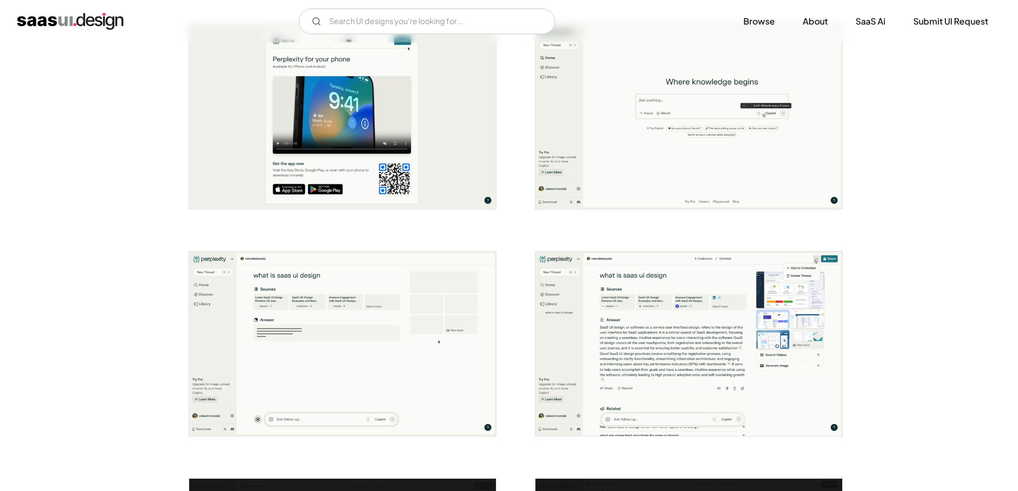
scroll to position [908, 0]
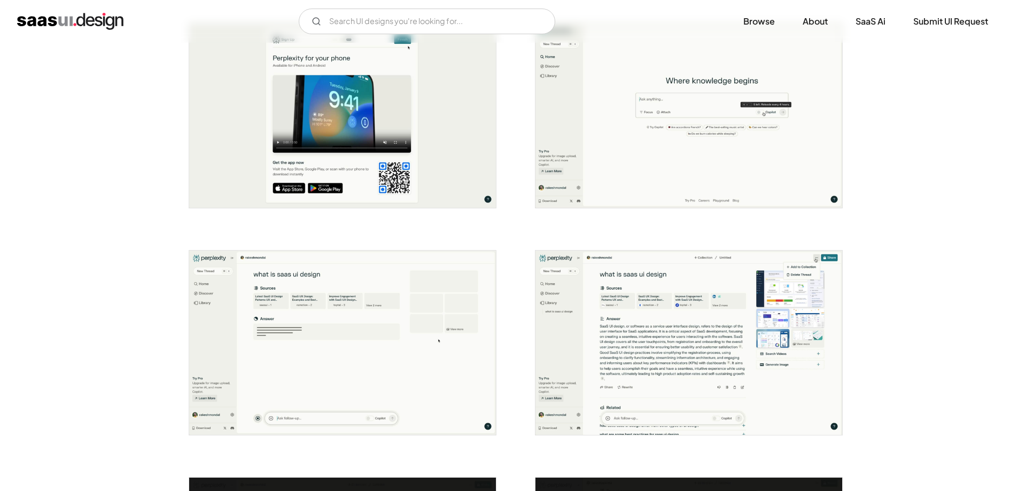
click at [57, 323] on div "Back Perplexity.ai Where knowledge begins Artificial Intelligence Curated by: R…" at bounding box center [509, 257] width 1018 height 2245
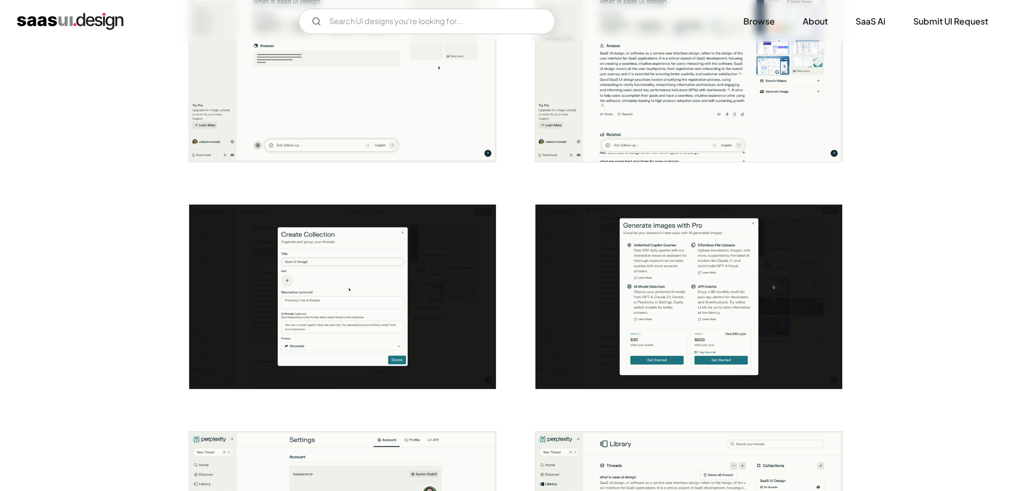
scroll to position [1228, 0]
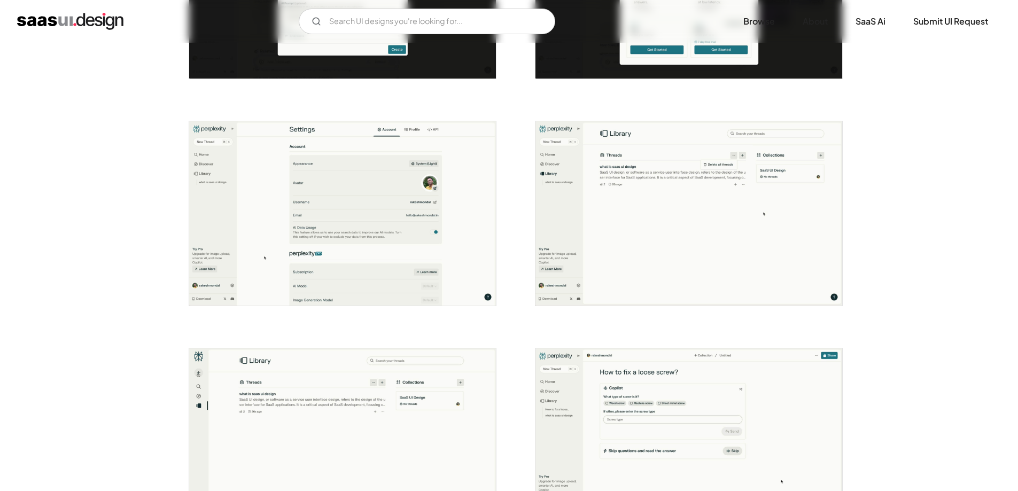
scroll to position [1442, 0]
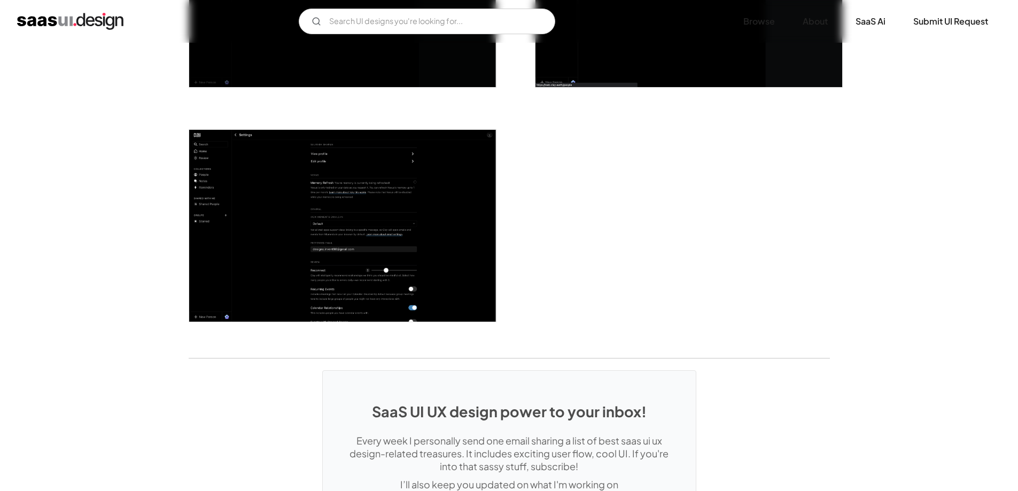
scroll to position [2724, 0]
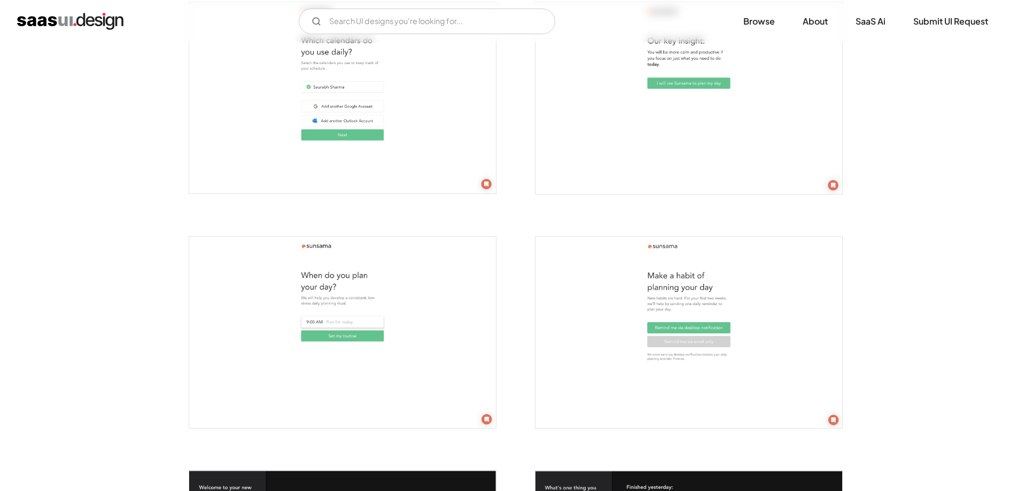
scroll to position [748, 0]
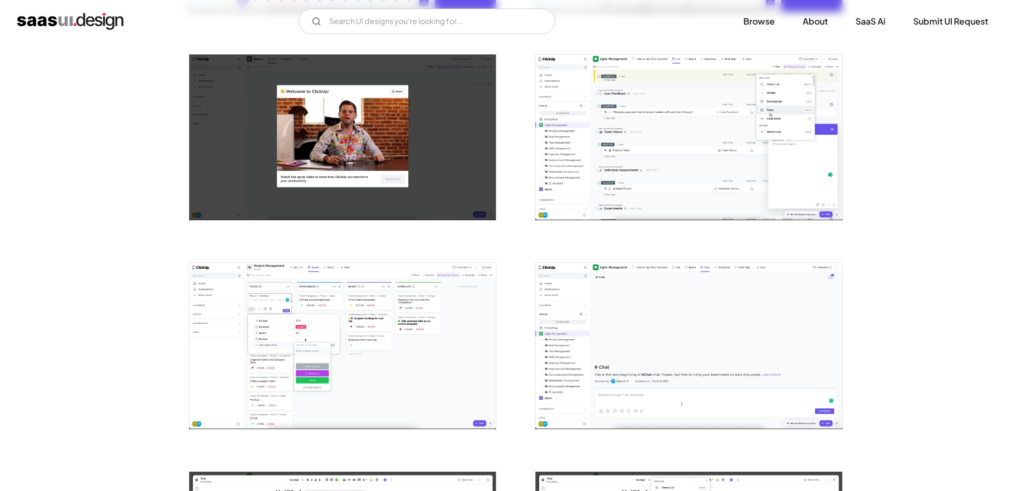
scroll to position [961, 0]
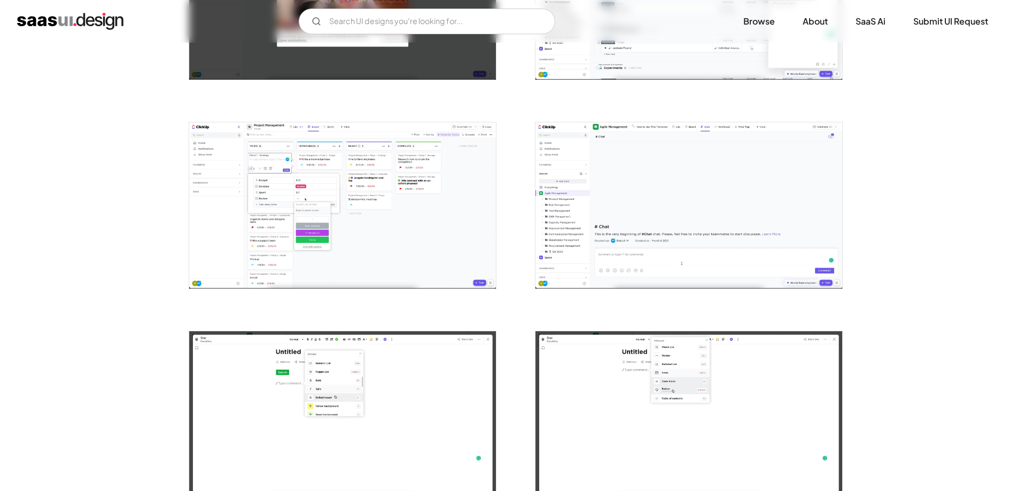
drag, startPoint x: 724, startPoint y: 341, endPoint x: 724, endPoint y: 325, distance: 16.0
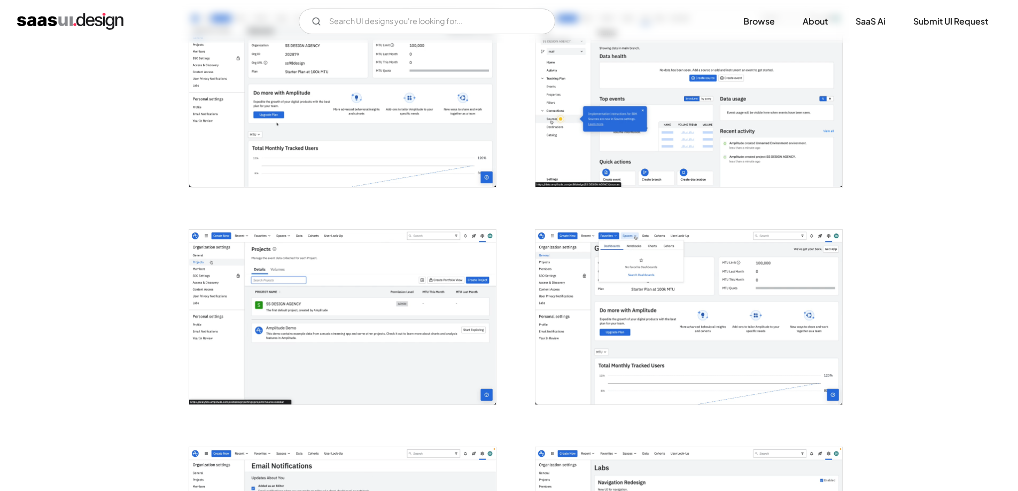
scroll to position [1175, 0]
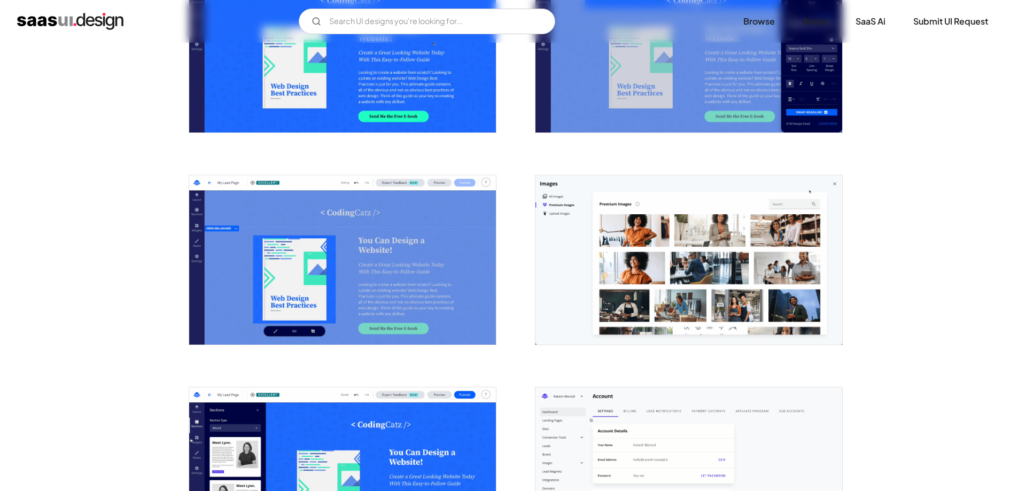
scroll to position [1175, 0]
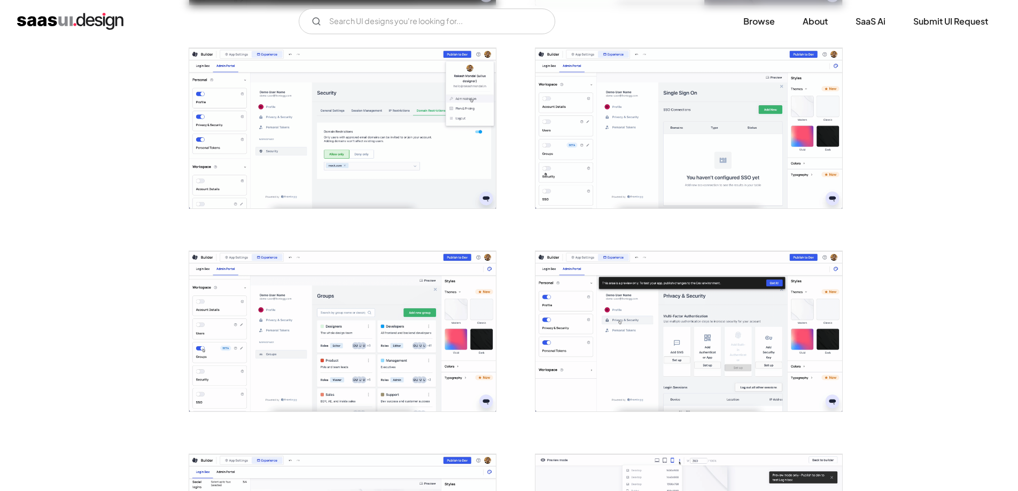
scroll to position [1015, 0]
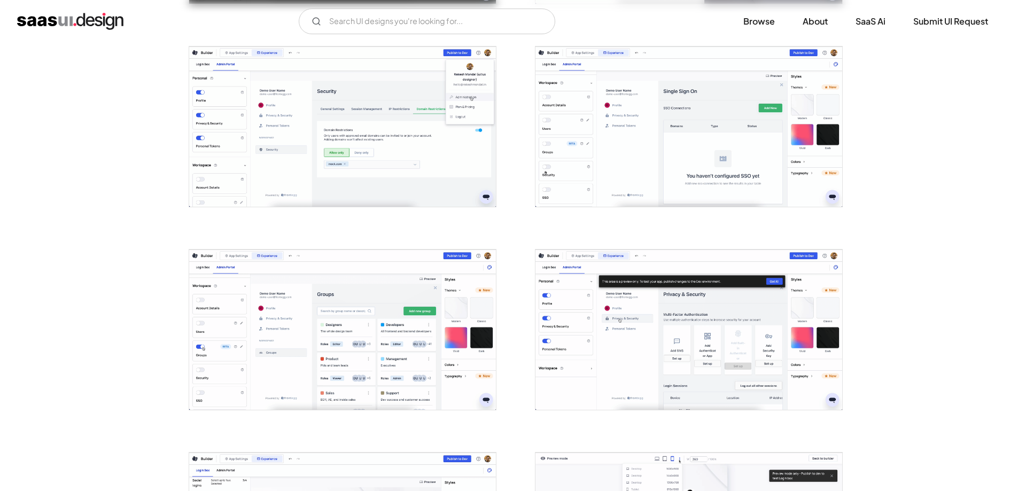
drag, startPoint x: 692, startPoint y: 301, endPoint x: 685, endPoint y: 293, distance: 10.6
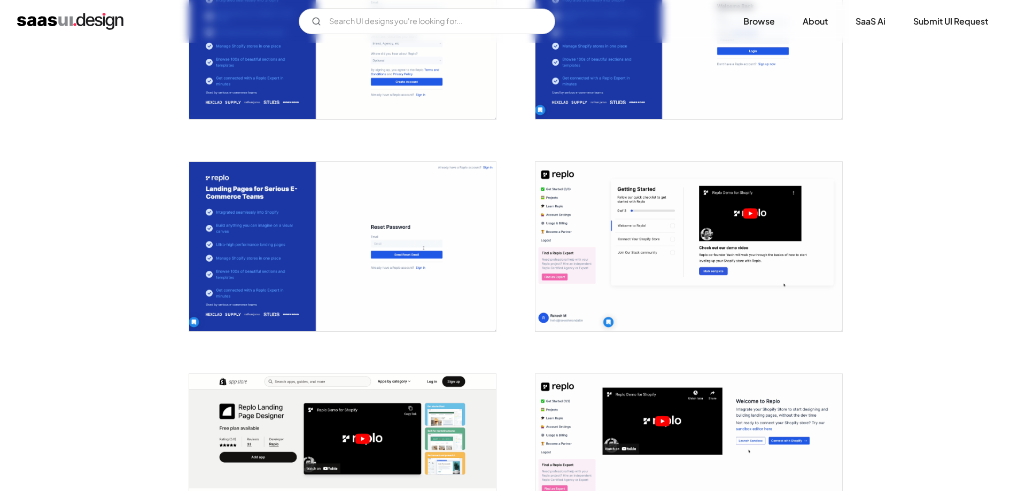
scroll to position [481, 0]
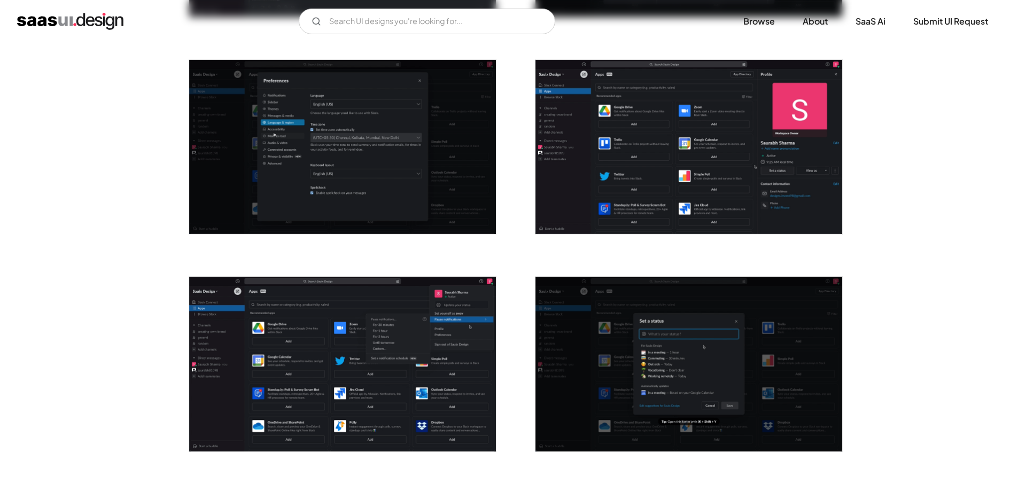
scroll to position [1496, 0]
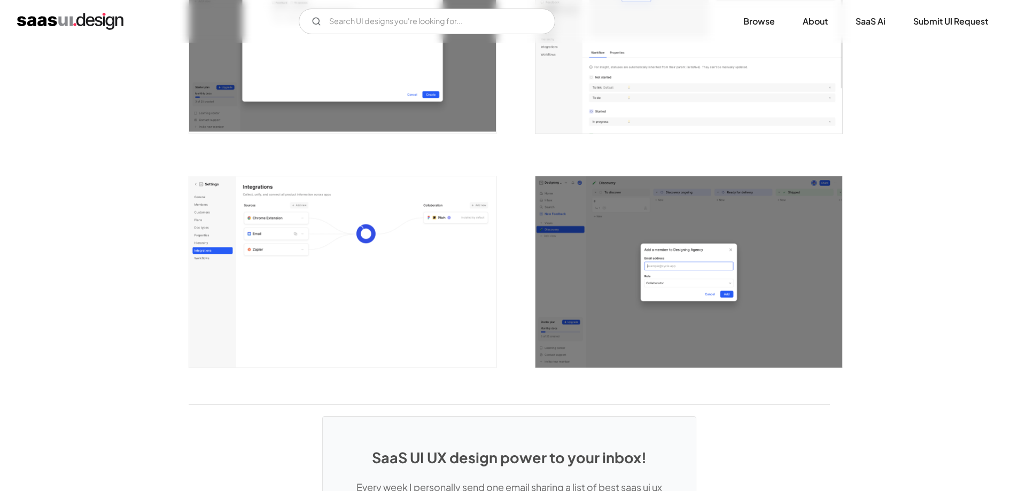
scroll to position [2724, 0]
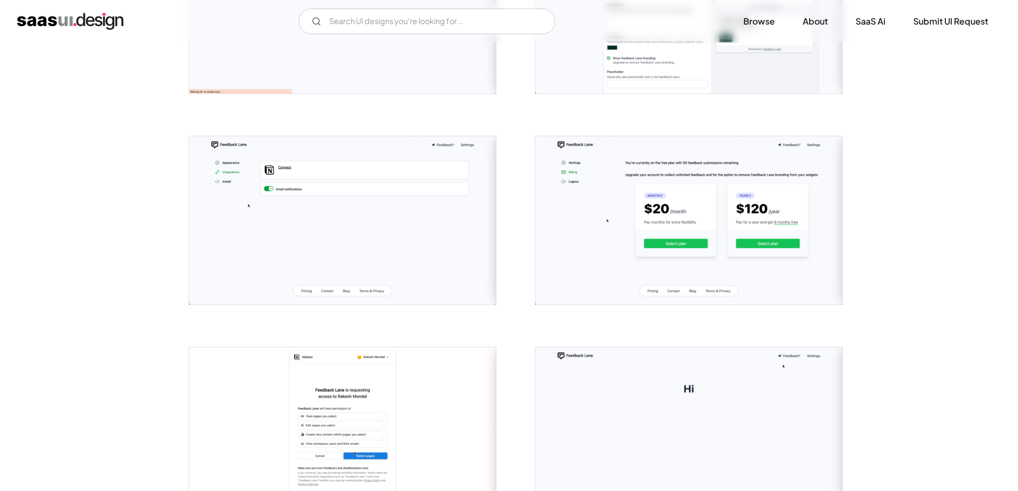
scroll to position [961, 0]
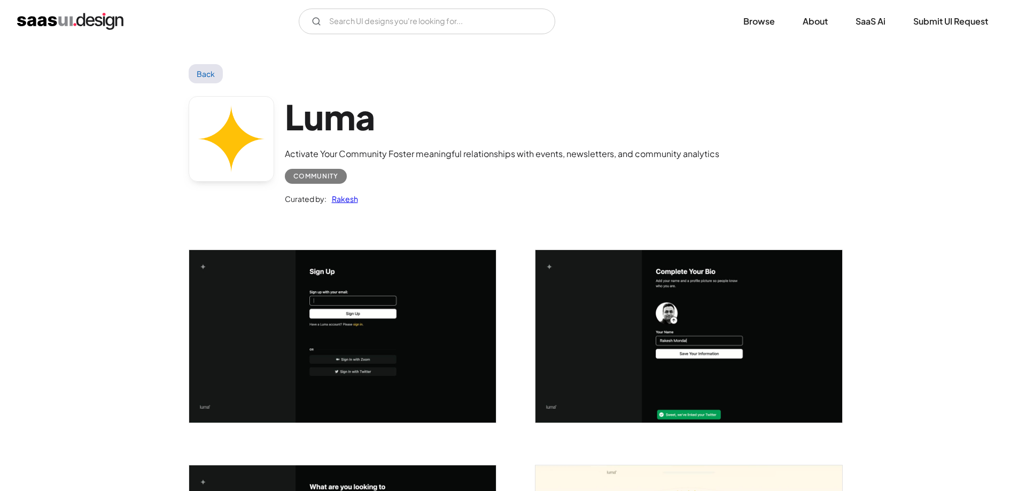
click at [806, 312] on img "open lightbox" at bounding box center [688, 336] width 307 height 173
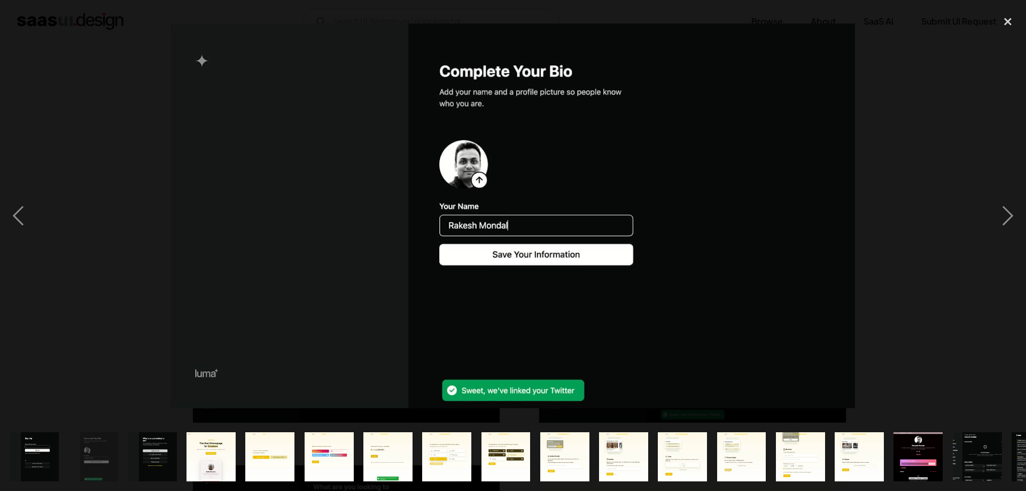
drag, startPoint x: 785, startPoint y: 318, endPoint x: 778, endPoint y: 310, distance: 10.7
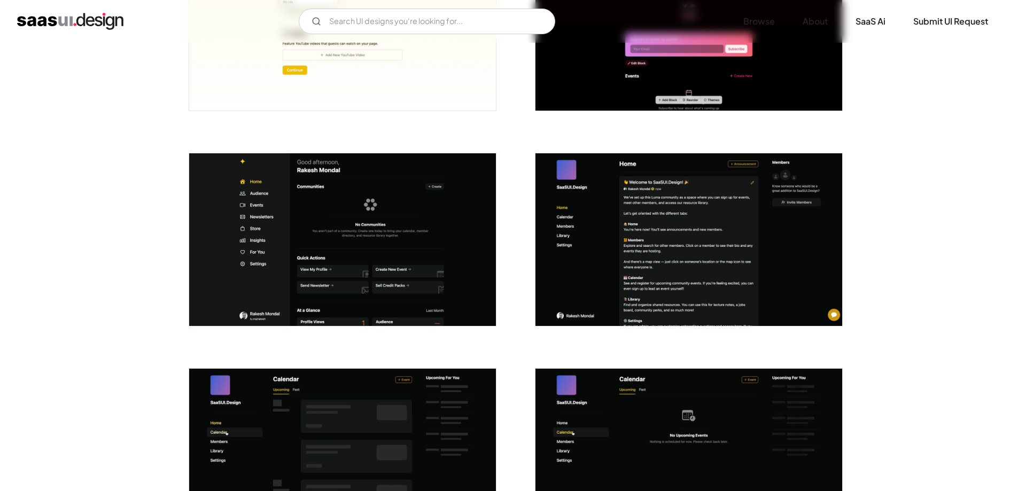
scroll to position [1869, 0]
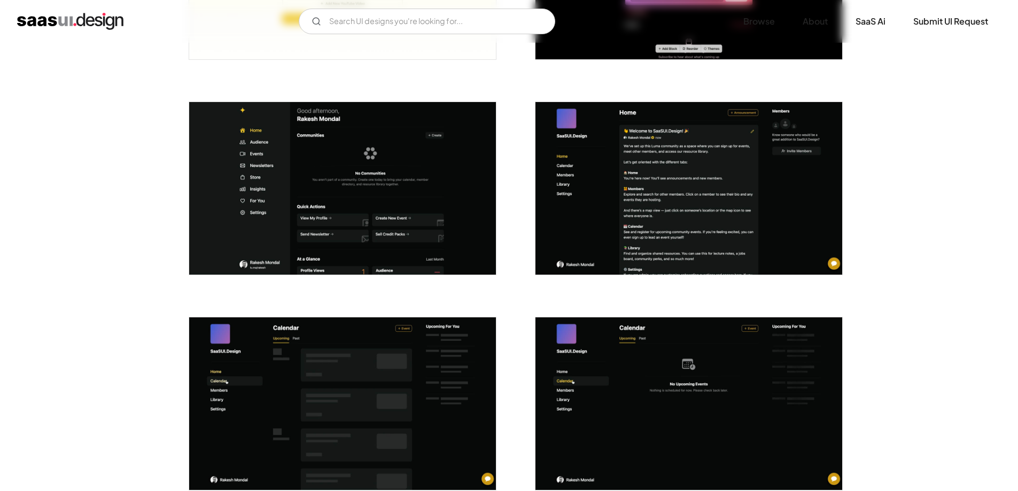
drag, startPoint x: 885, startPoint y: 298, endPoint x: 882, endPoint y: 291, distance: 7.6
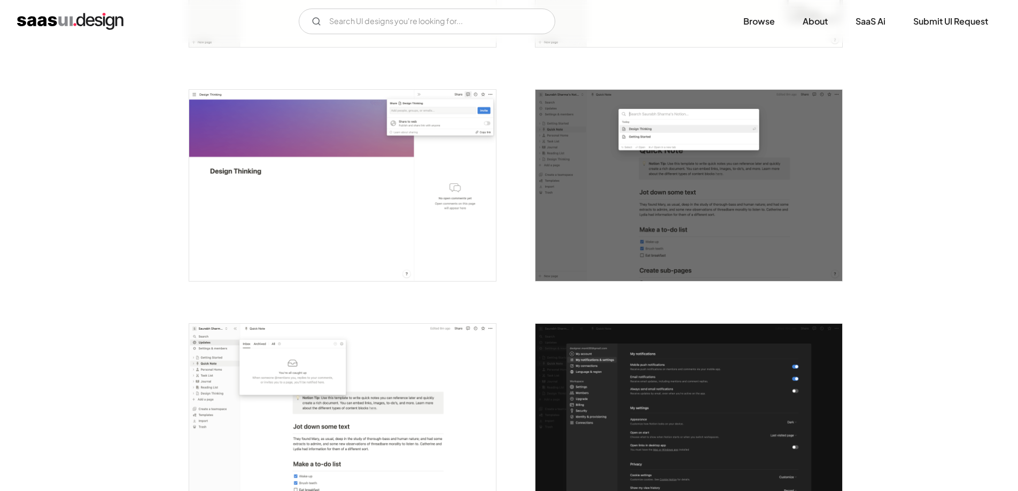
scroll to position [1816, 0]
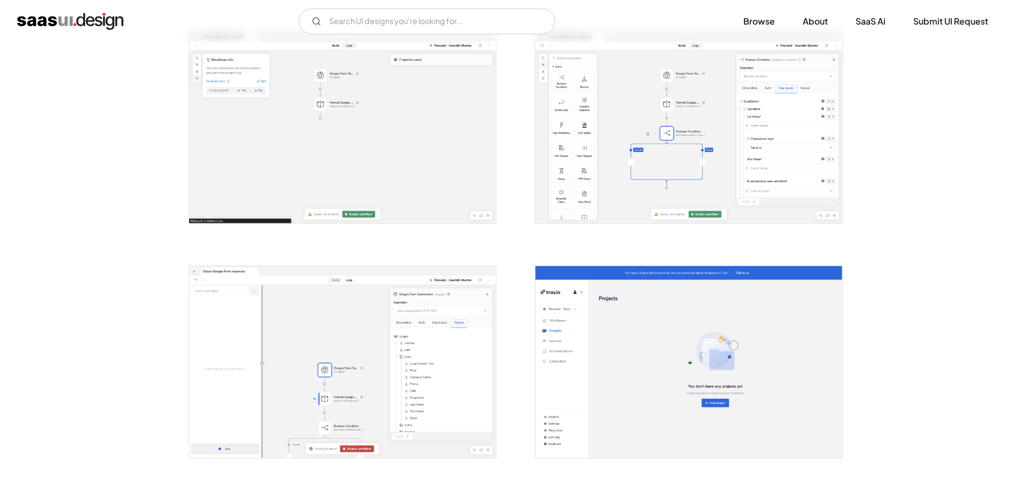
scroll to position [1228, 0]
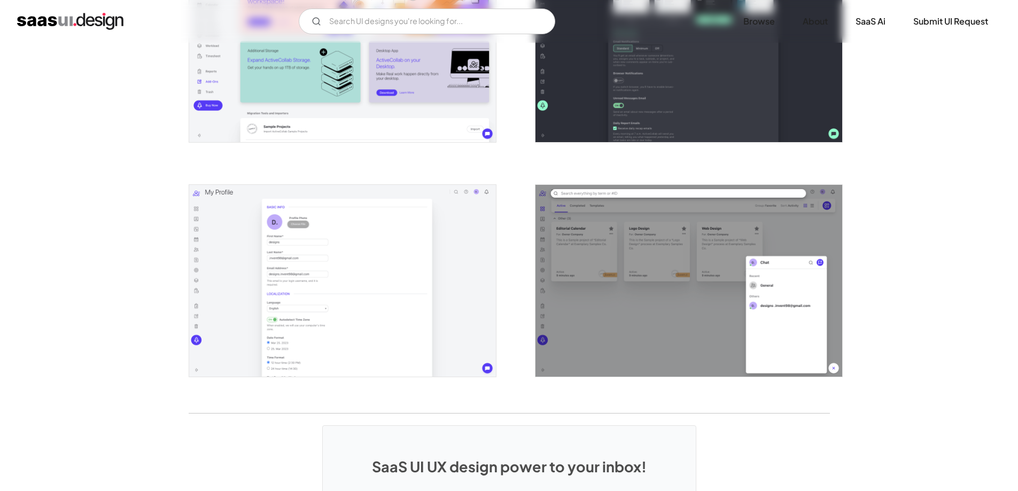
scroll to position [2190, 0]
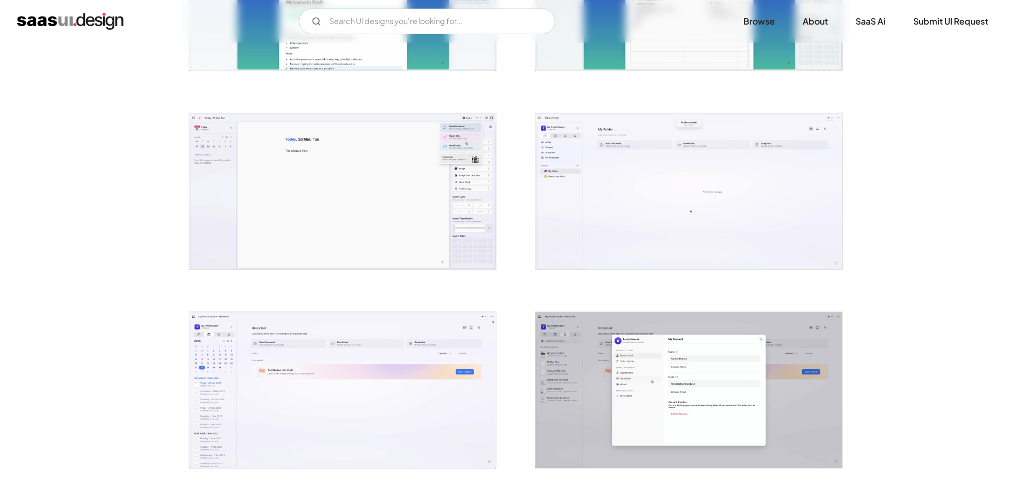
scroll to position [1763, 0]
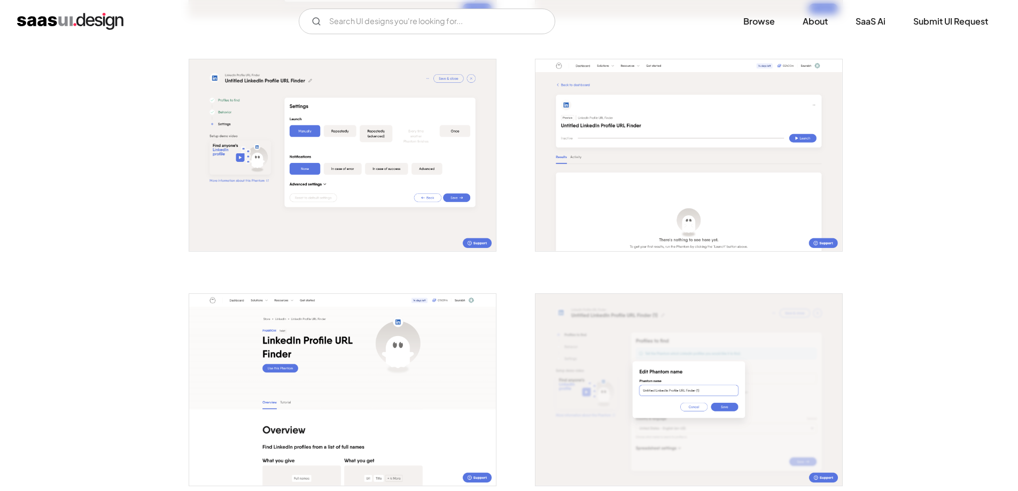
scroll to position [1175, 0]
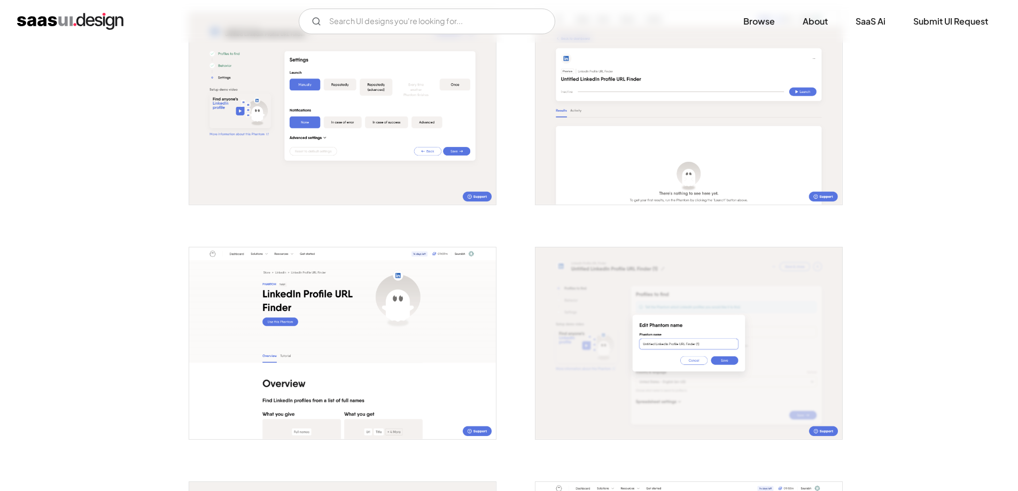
drag, startPoint x: 789, startPoint y: 383, endPoint x: 788, endPoint y: 367, distance: 16.1
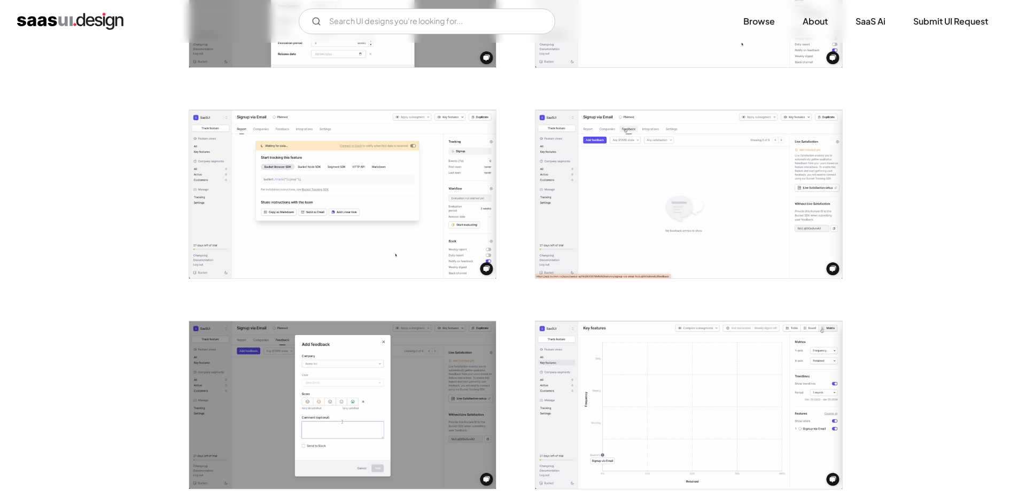
scroll to position [855, 0]
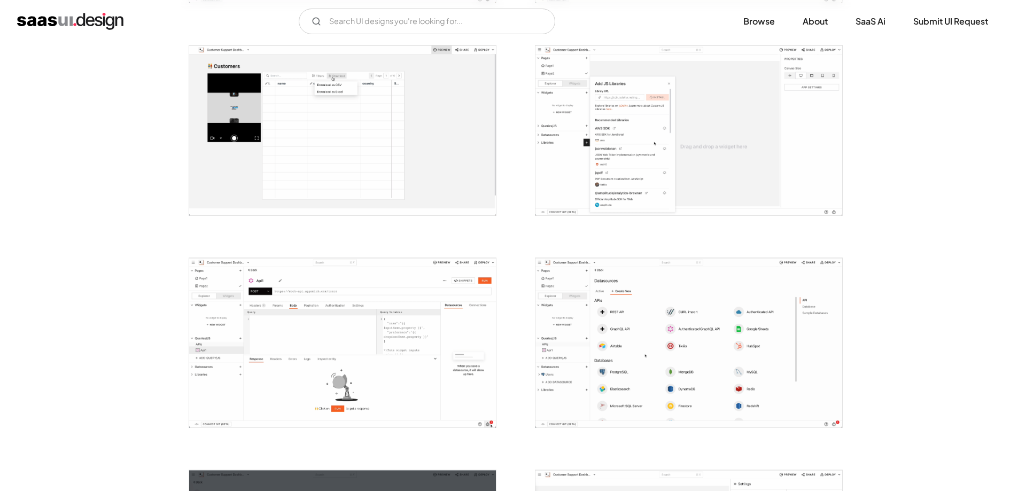
scroll to position [1068, 0]
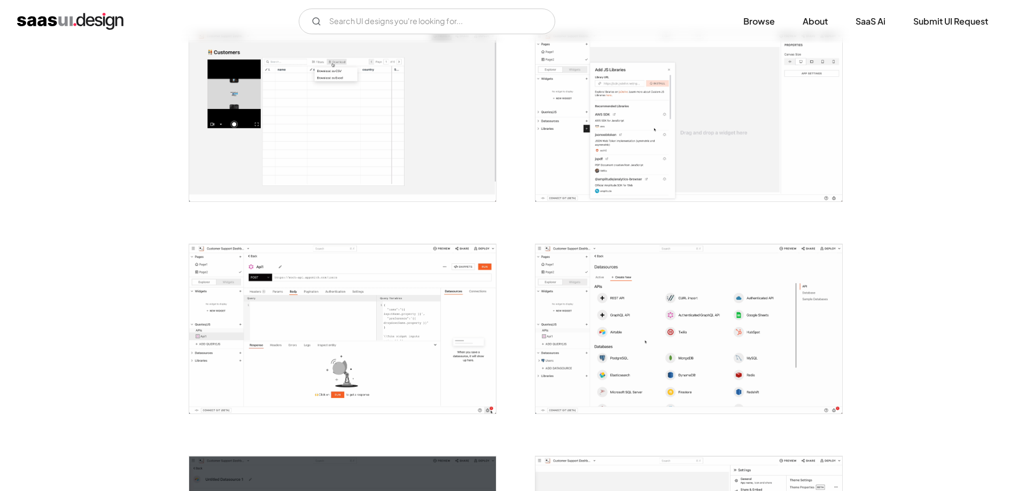
drag, startPoint x: 746, startPoint y: 357, endPoint x: 747, endPoint y: 344, distance: 13.4
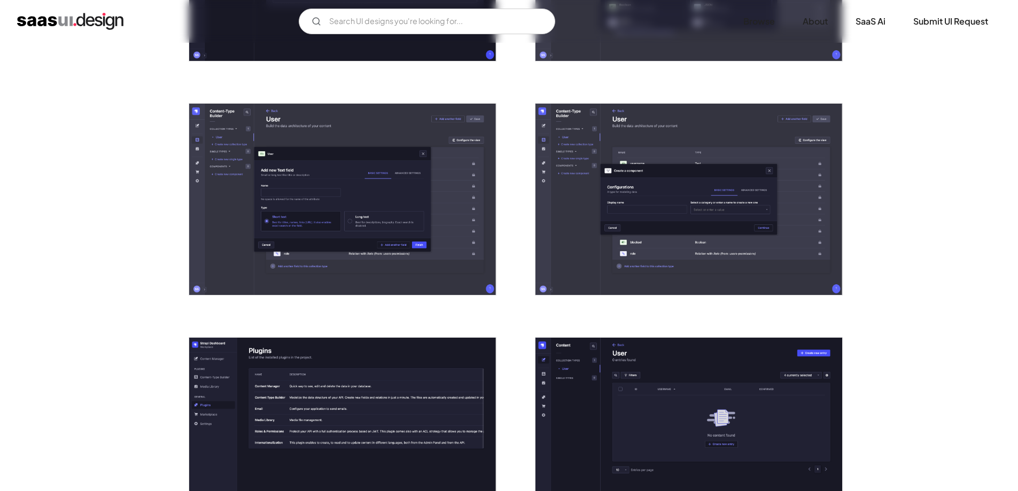
scroll to position [1122, 0]
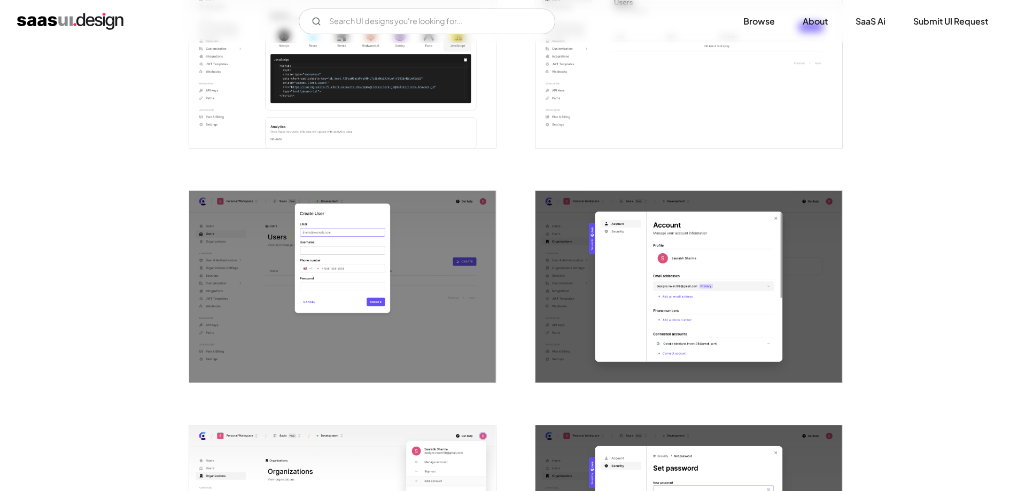
scroll to position [1015, 0]
